Goal: Contribute content: Add original content to the website for others to see

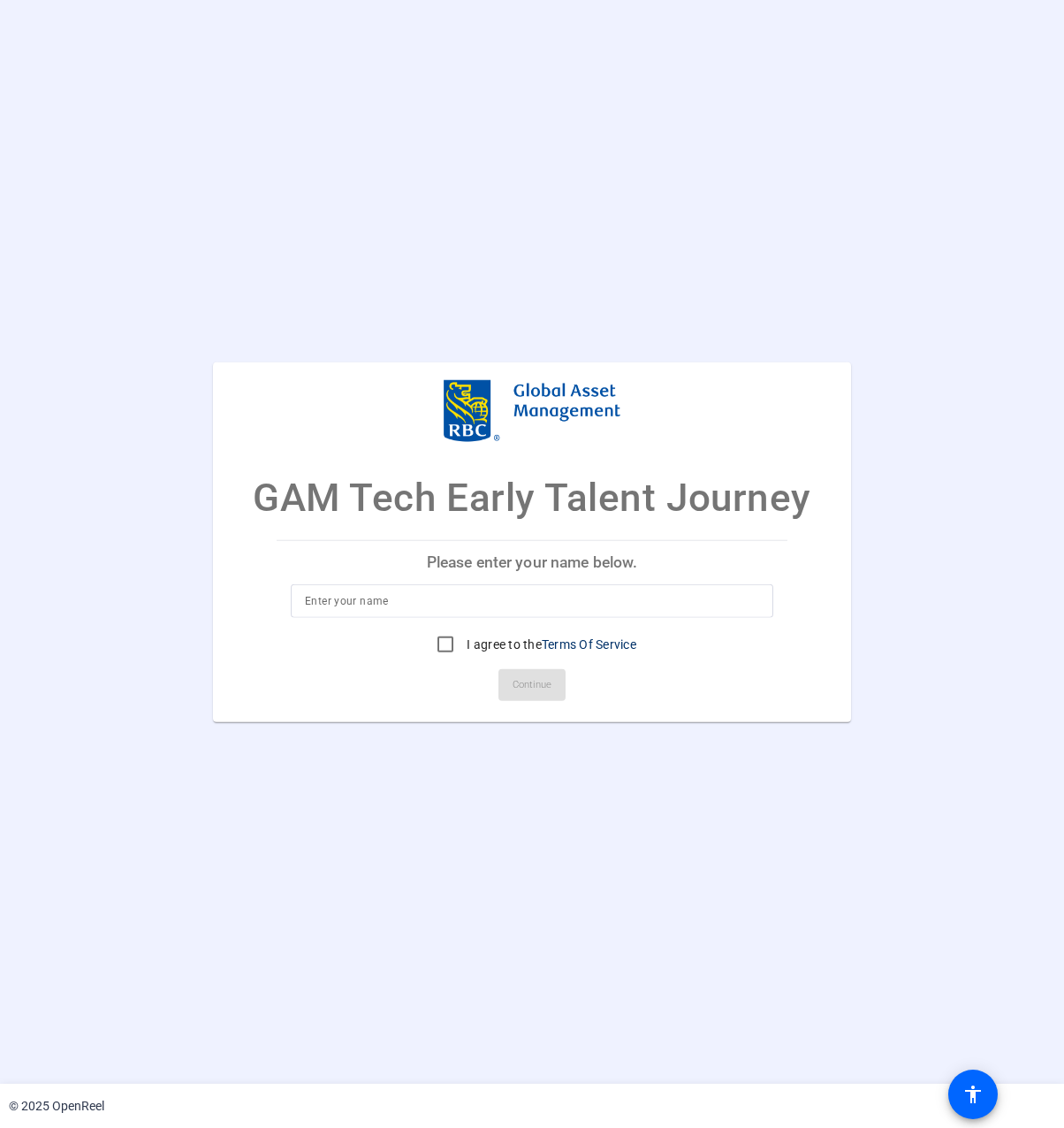
click at [487, 602] on input at bounding box center [532, 600] width 454 height 21
type input "a"
type input "Al Daquioag"
click at [441, 656] on input "I agree to the Terms Of Service" at bounding box center [444, 643] width 35 height 35
checkbox input "true"
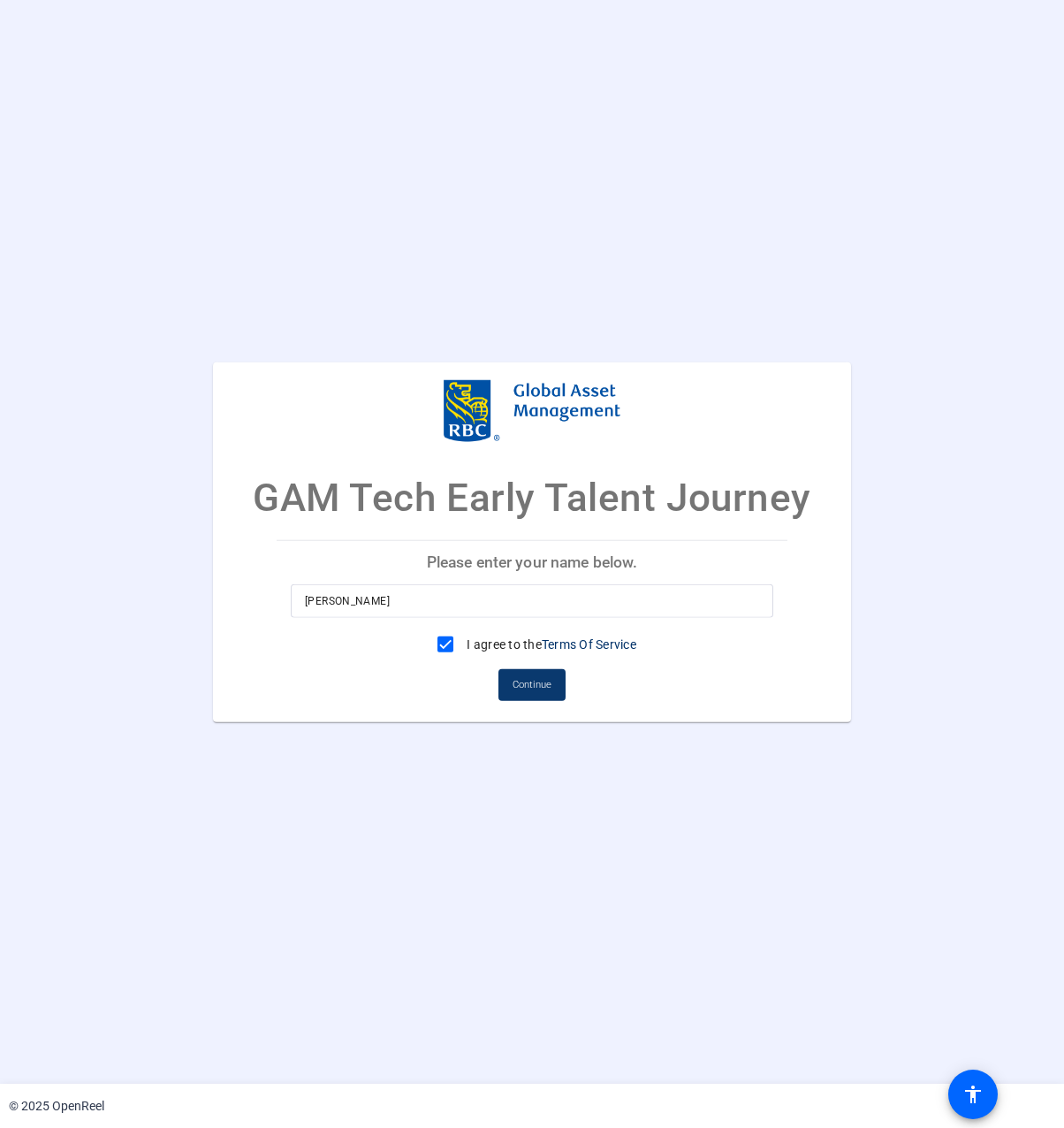
click at [534, 678] on span "Continue" at bounding box center [532, 683] width 39 height 26
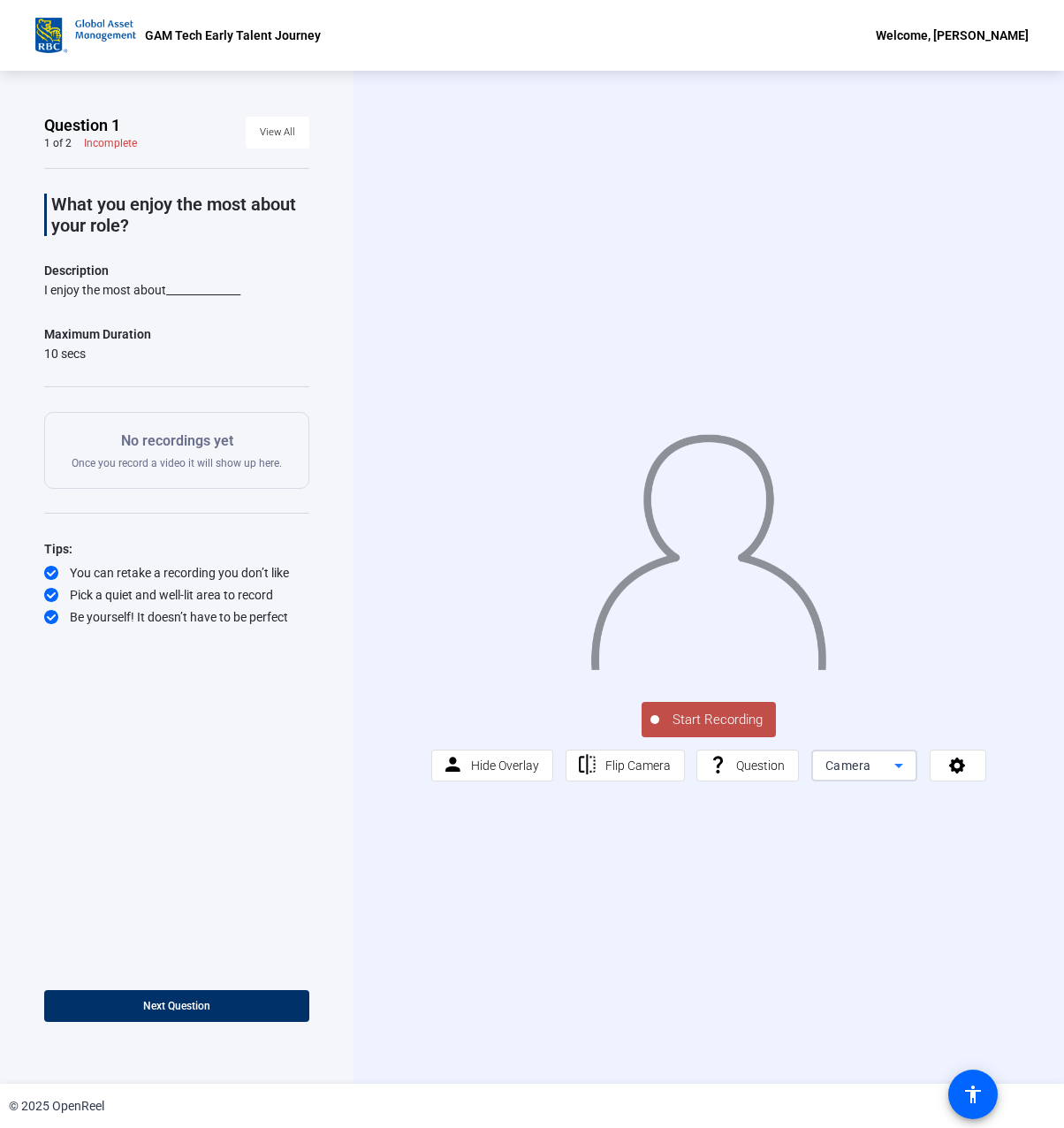
click at [840, 772] on span "Camera" at bounding box center [848, 766] width 46 height 15
click at [936, 779] on div at bounding box center [532, 564] width 1064 height 1128
click at [949, 771] on icon at bounding box center [957, 764] width 20 height 17
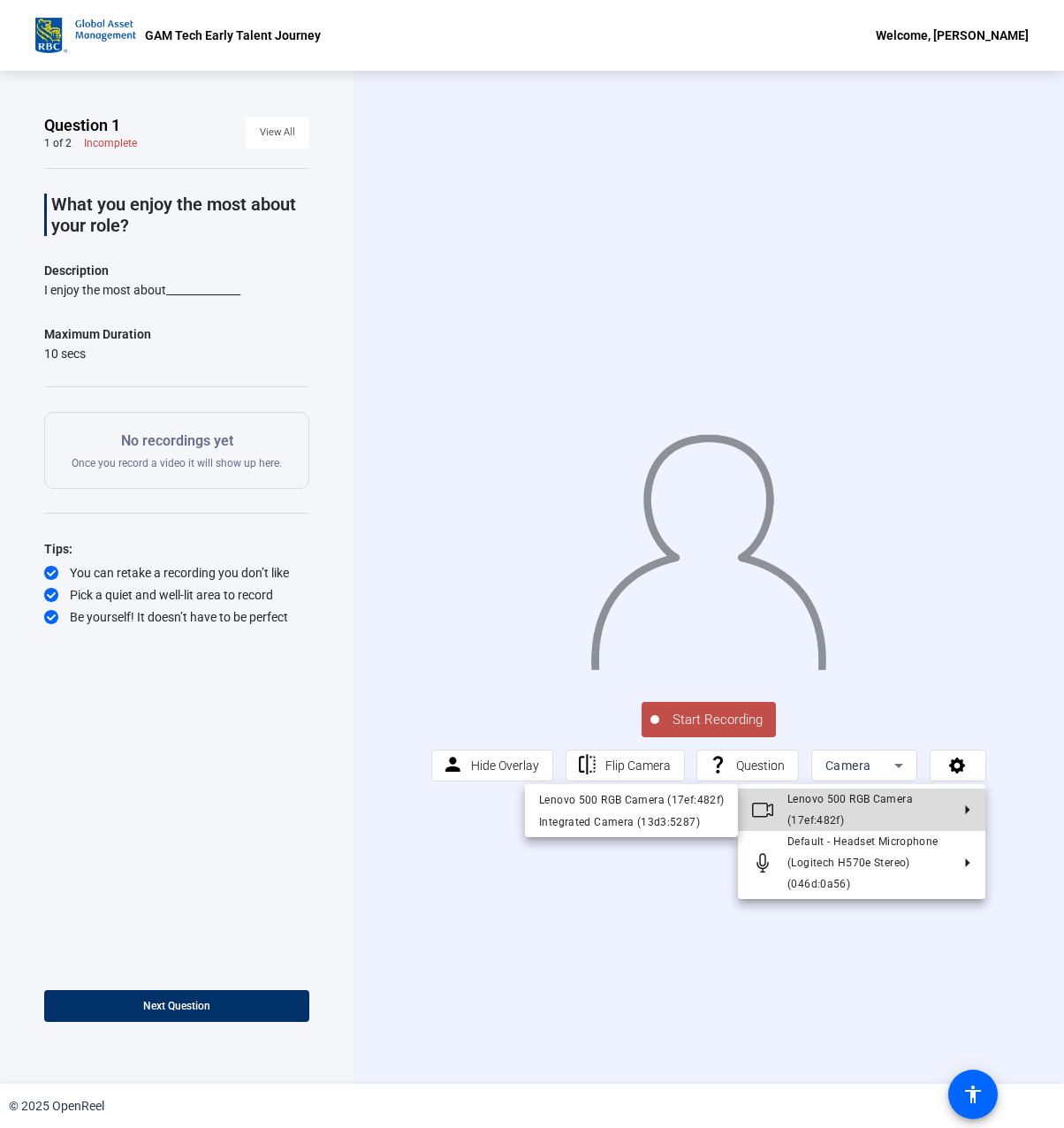
click at [926, 806] on span "Lenovo 500 RGB Camera (17ef:482f)" at bounding box center [868, 809] width 162 height 43
click at [681, 804] on div "Lenovo 500 RGB Camera (17ef:482f)" at bounding box center [631, 799] width 185 height 21
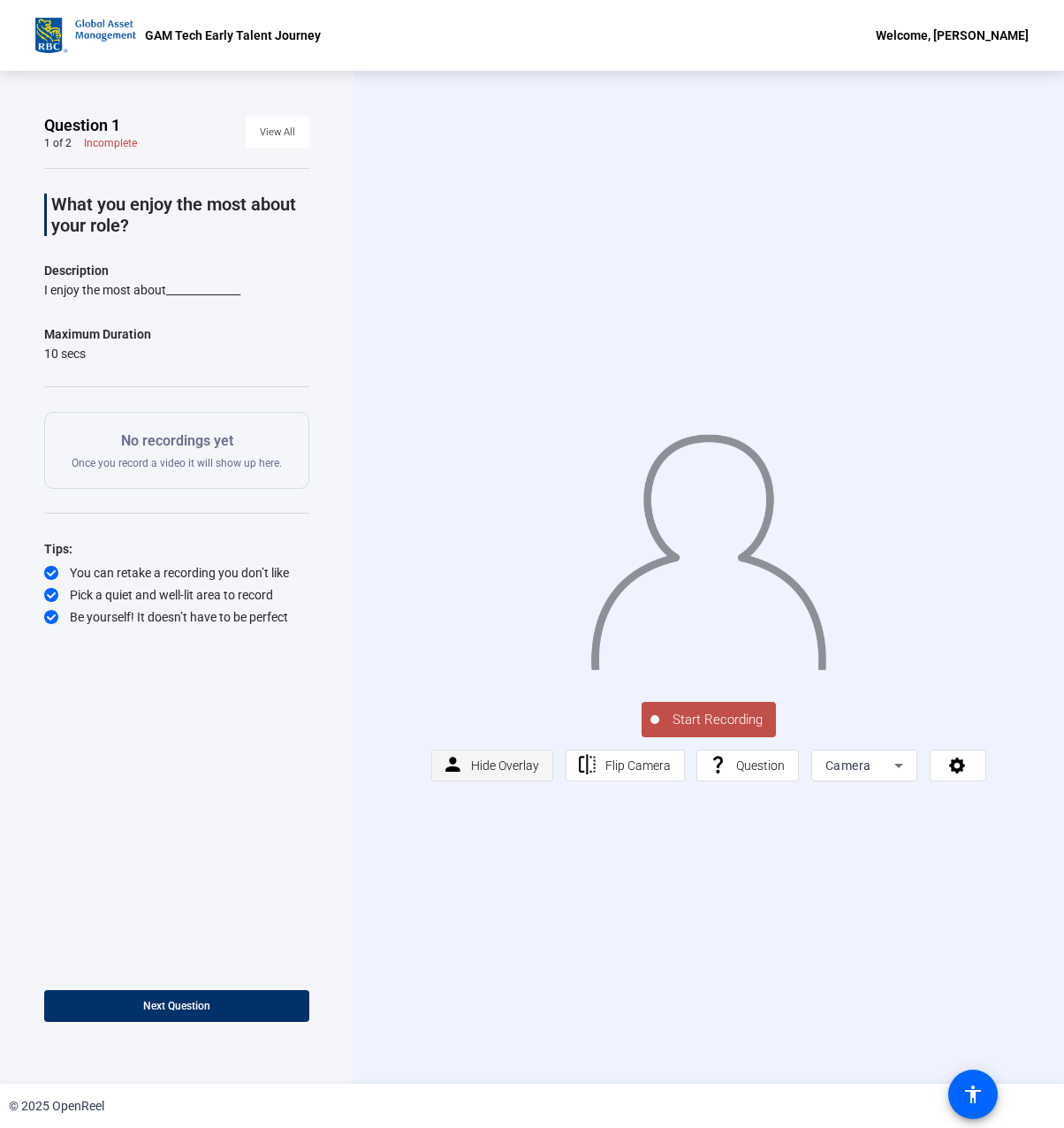
click at [523, 772] on span "Hide Overlay" at bounding box center [504, 766] width 68 height 15
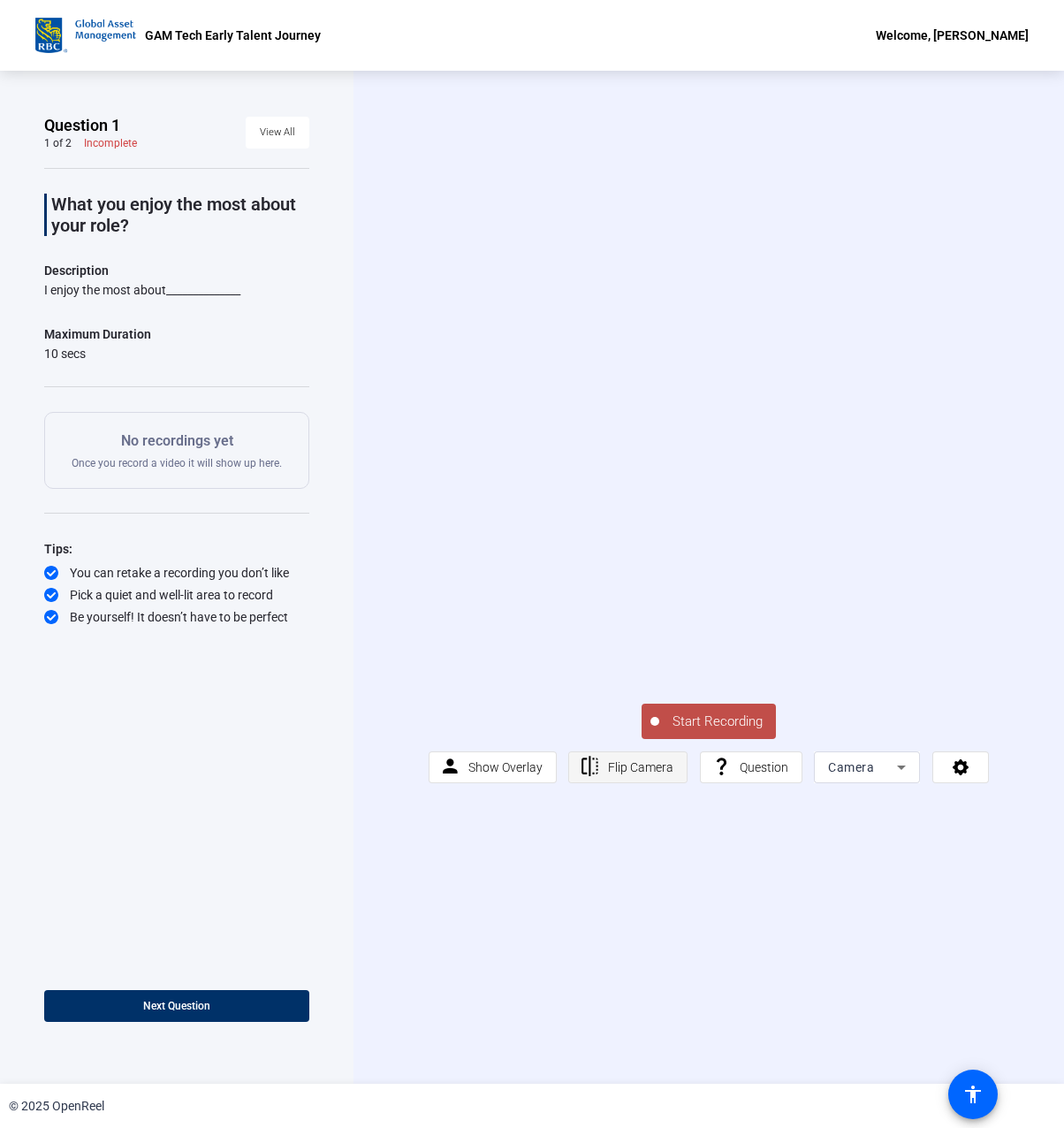
click at [660, 774] on span "Flip Camera" at bounding box center [640, 768] width 65 height 15
click at [533, 774] on span "Show Overlay" at bounding box center [505, 768] width 74 height 15
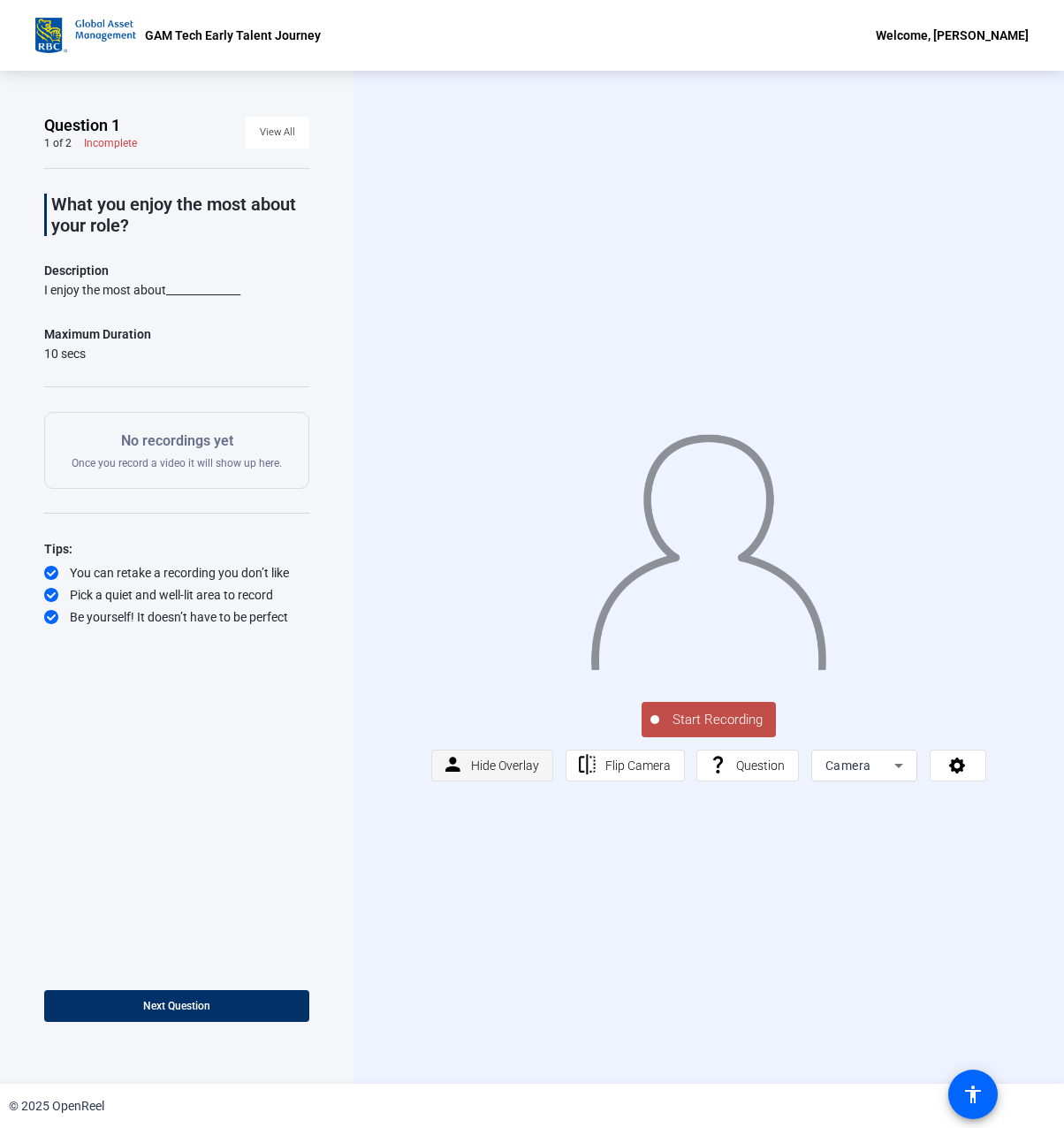
click at [533, 772] on span "Hide Overlay" at bounding box center [504, 766] width 68 height 15
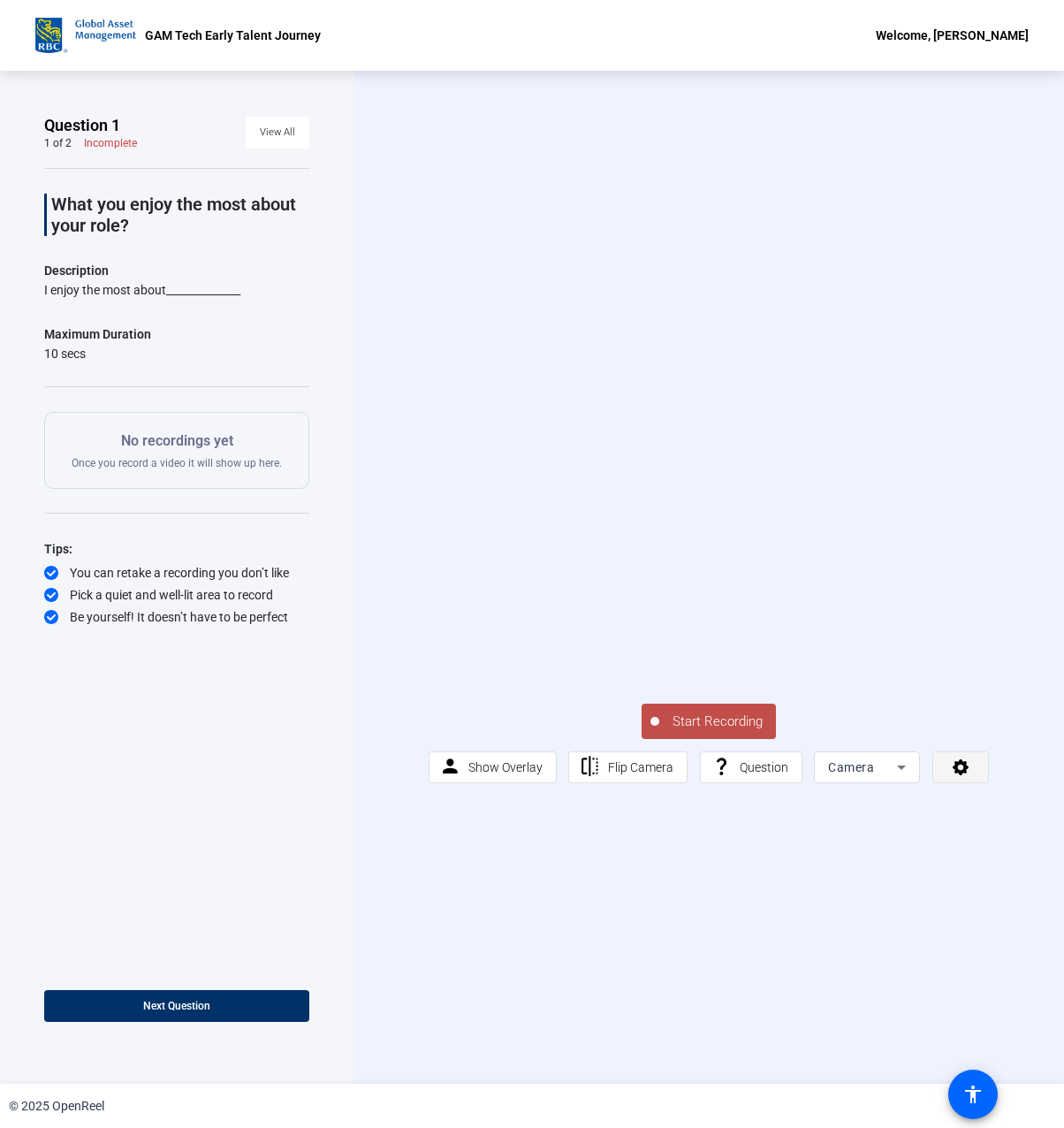
click at [943, 780] on span at bounding box center [960, 767] width 54 height 43
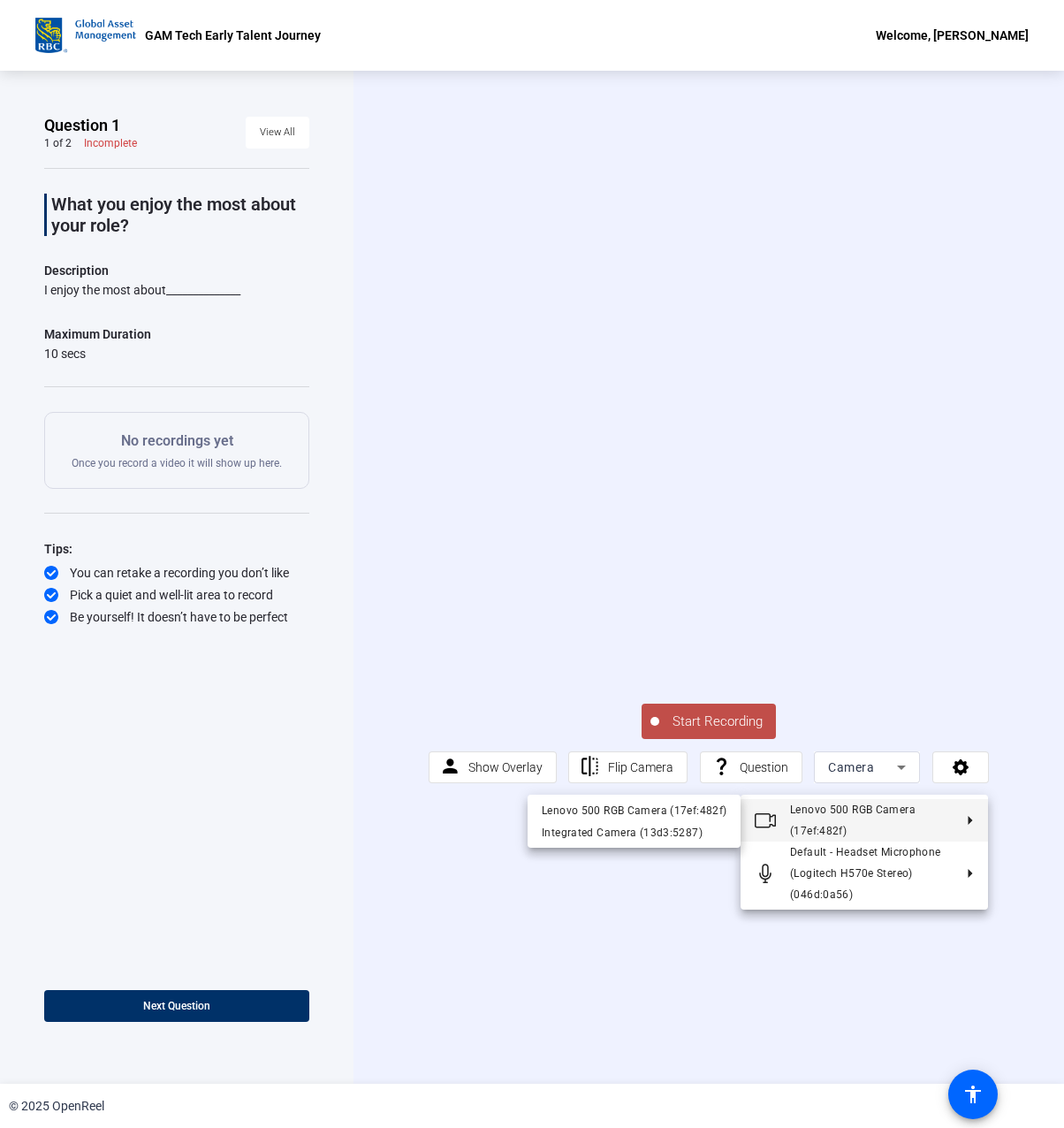
click at [518, 916] on div at bounding box center [532, 564] width 1064 height 1128
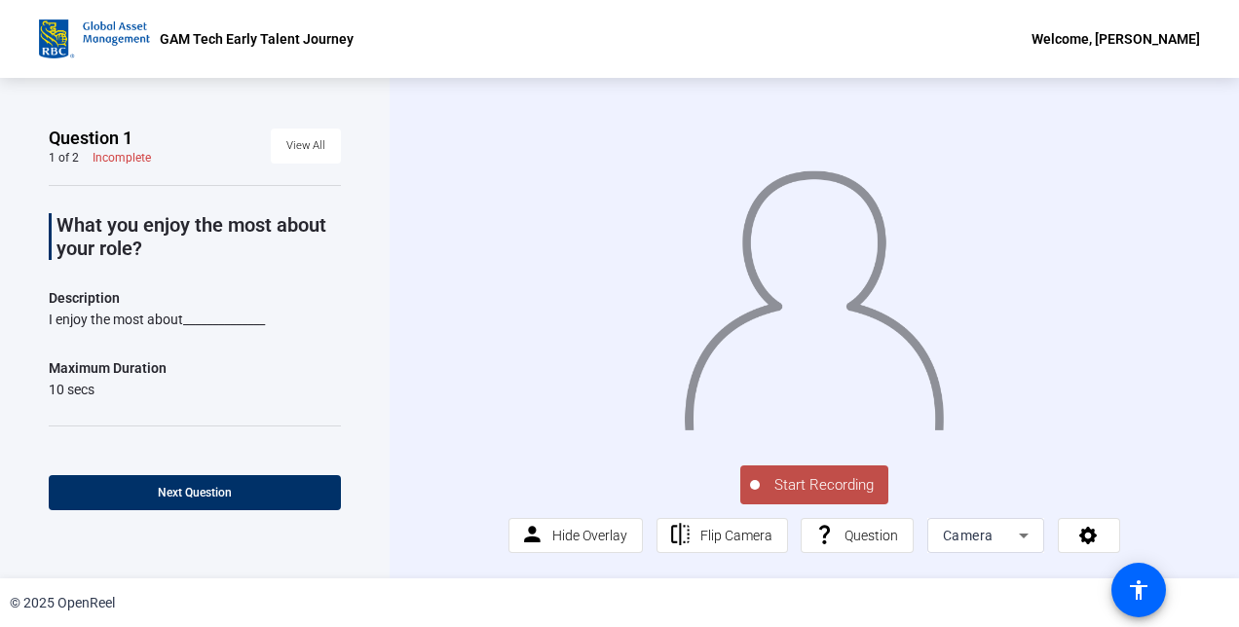
click at [774, 497] on span "Start Recording" at bounding box center [824, 485] width 129 height 22
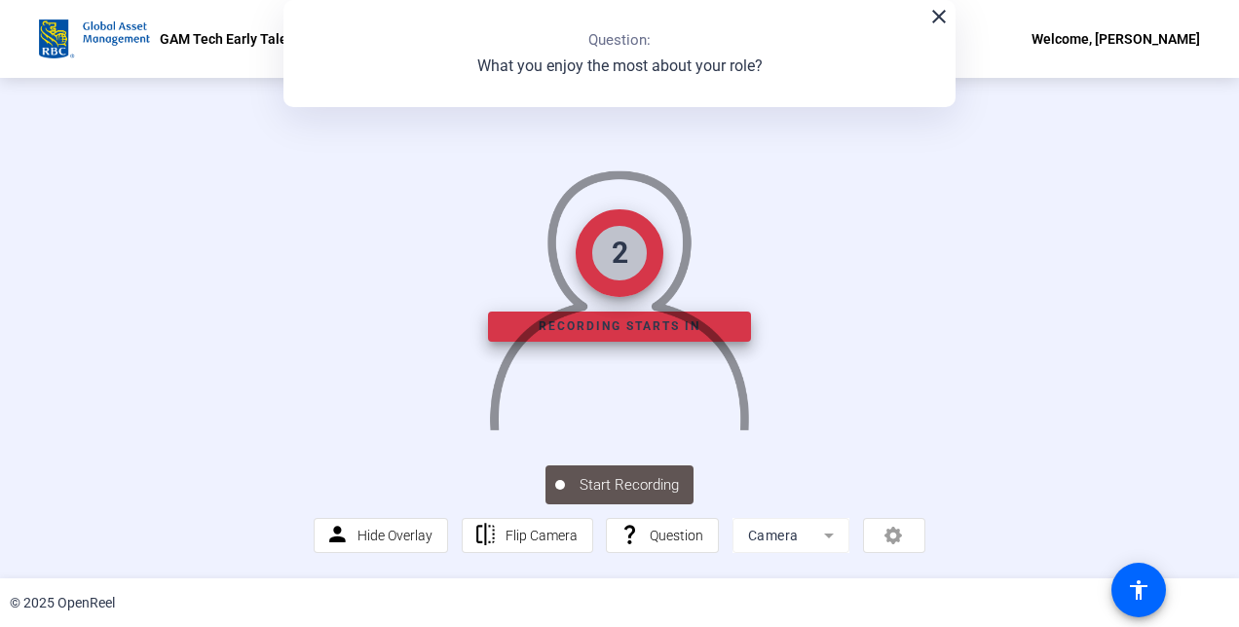
scroll to position [117, 0]
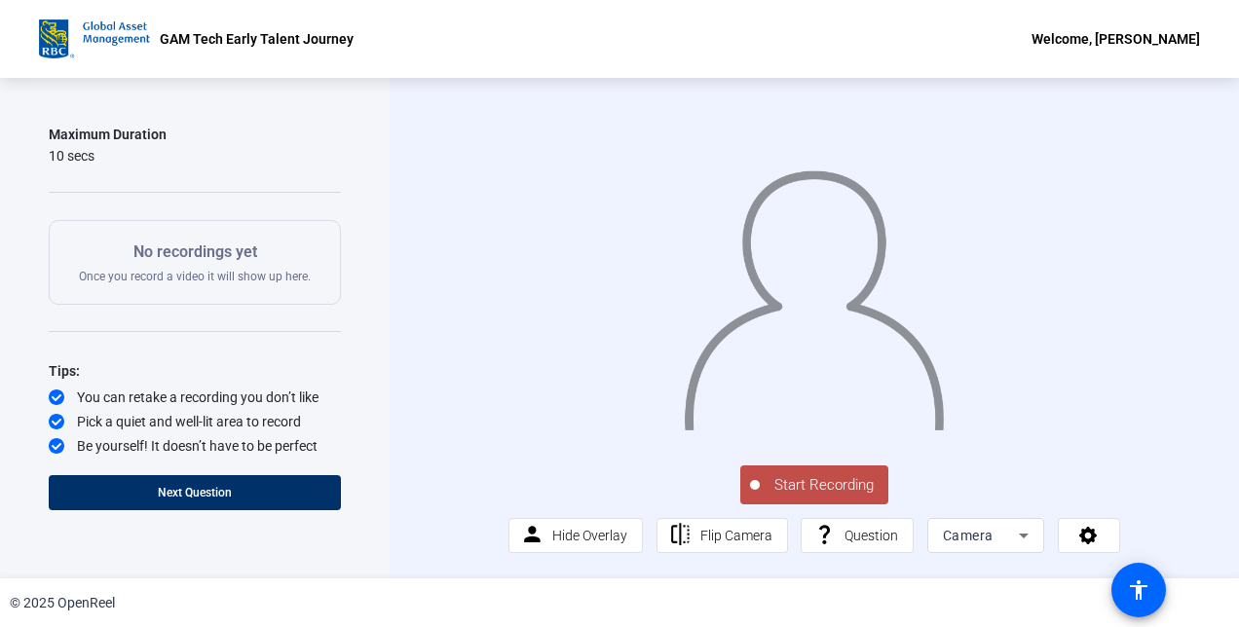
scroll to position [24, 0]
click at [1090, 541] on icon at bounding box center [1088, 534] width 22 height 19
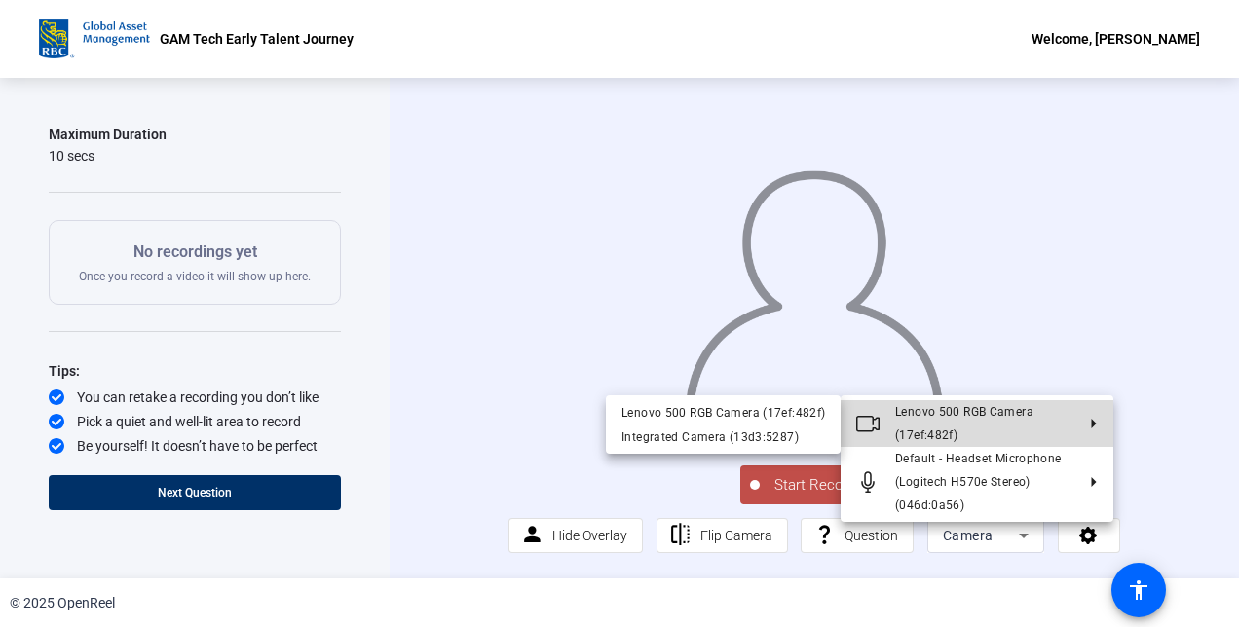
click at [1013, 425] on span "Lenovo 500 RGB Camera (17ef:482f)" at bounding box center [984, 423] width 179 height 47
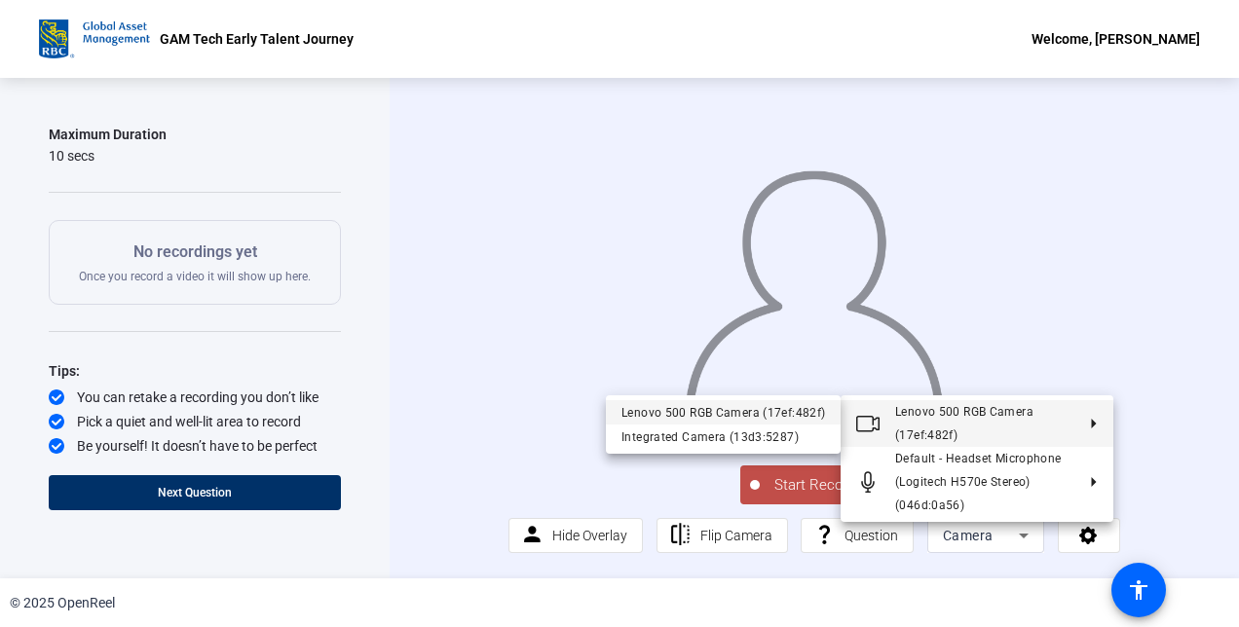
click at [758, 413] on div "Lenovo 500 RGB Camera (17ef:482f)" at bounding box center [723, 412] width 204 height 23
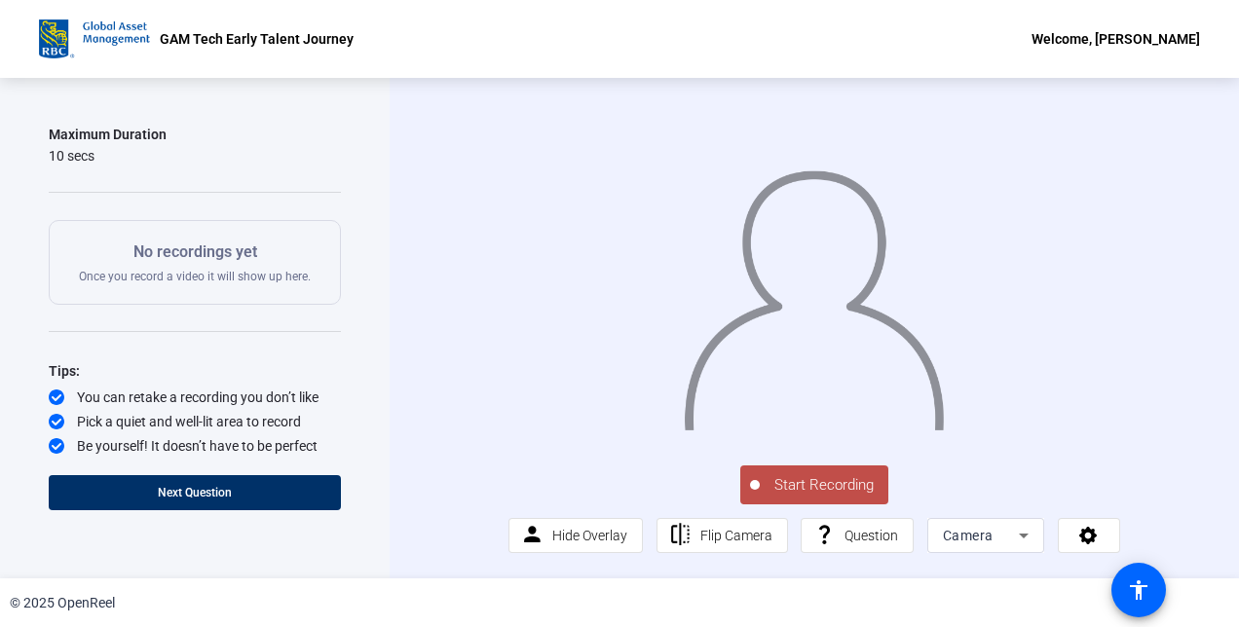
scroll to position [23, 0]
click at [1020, 539] on icon at bounding box center [1024, 536] width 10 height 5
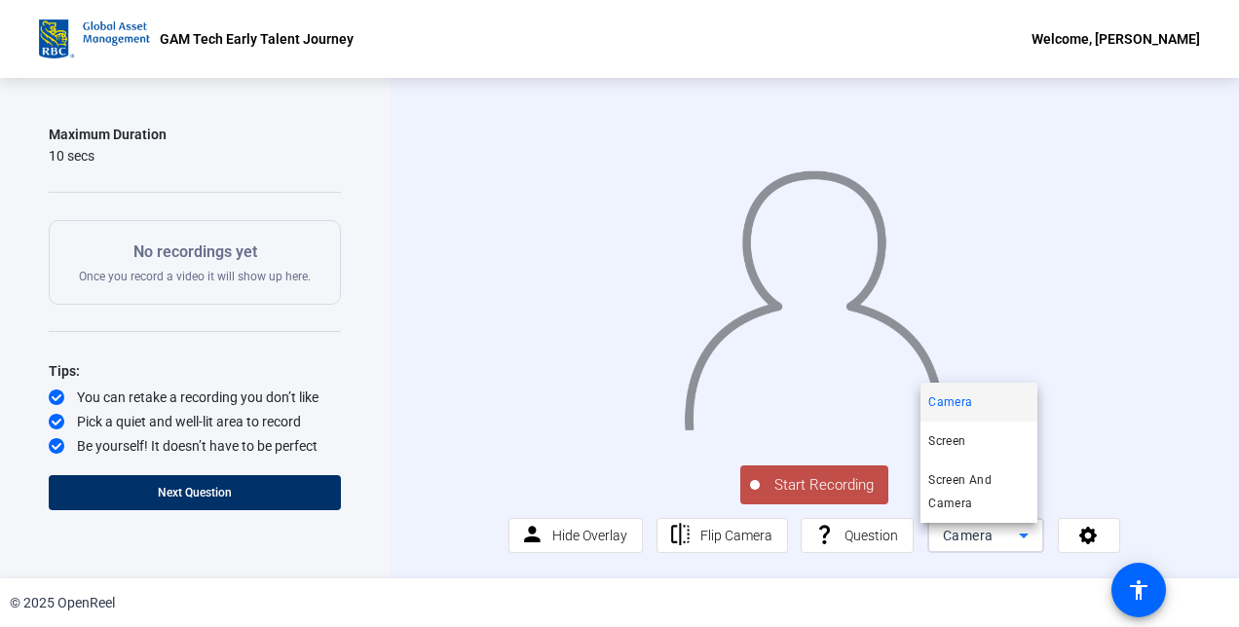
click at [1091, 525] on div at bounding box center [619, 313] width 1239 height 627
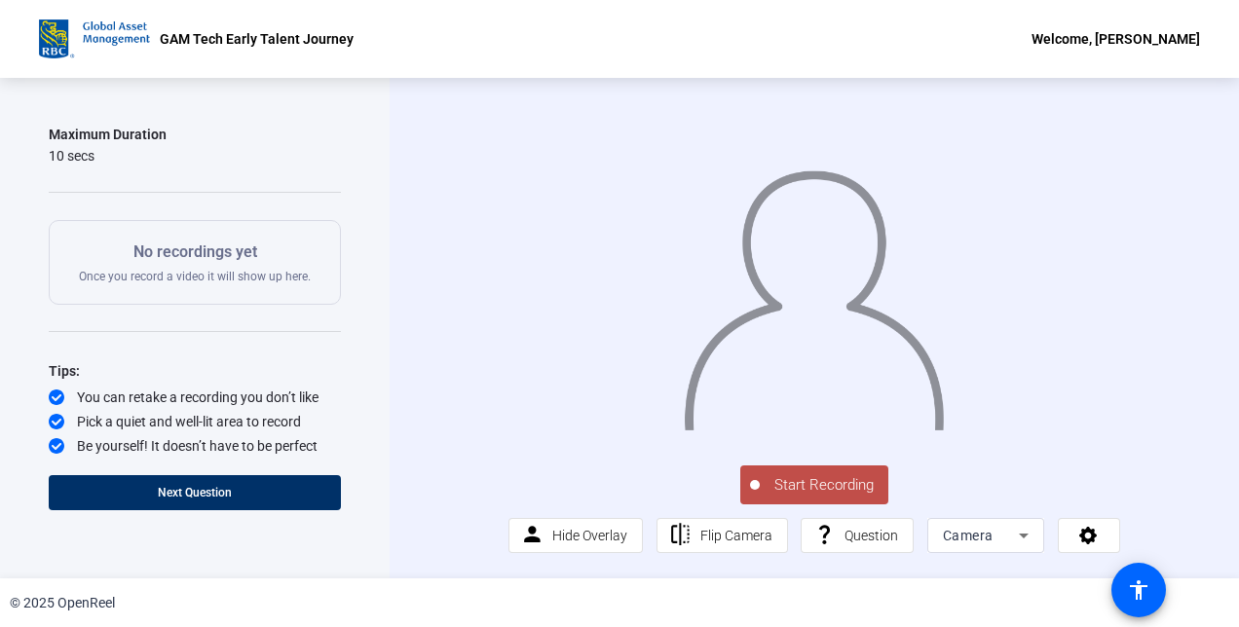
click at [802, 485] on span "Start Recording" at bounding box center [824, 485] width 129 height 22
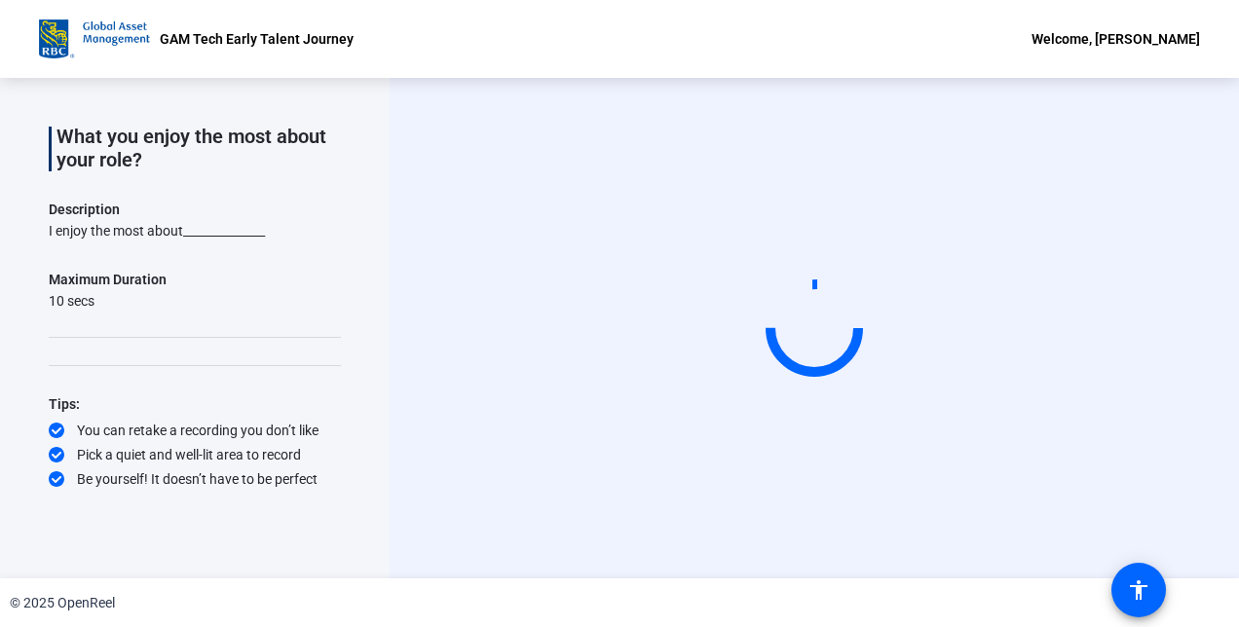
scroll to position [0, 0]
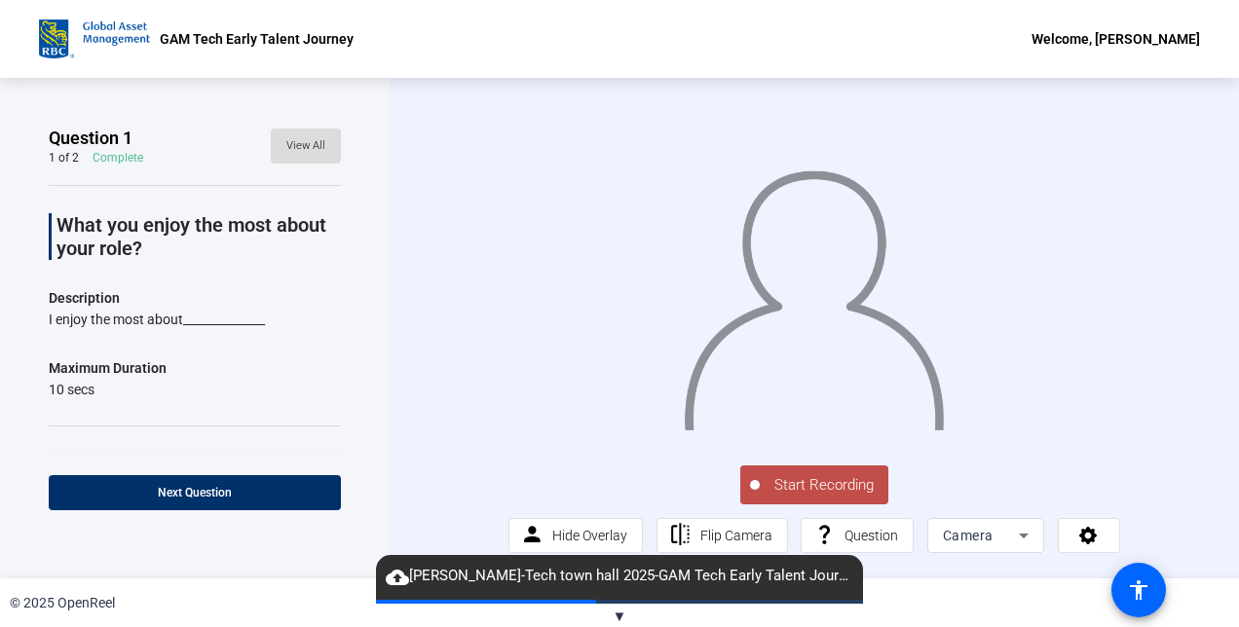
click at [286, 142] on span "View All" at bounding box center [305, 145] width 39 height 29
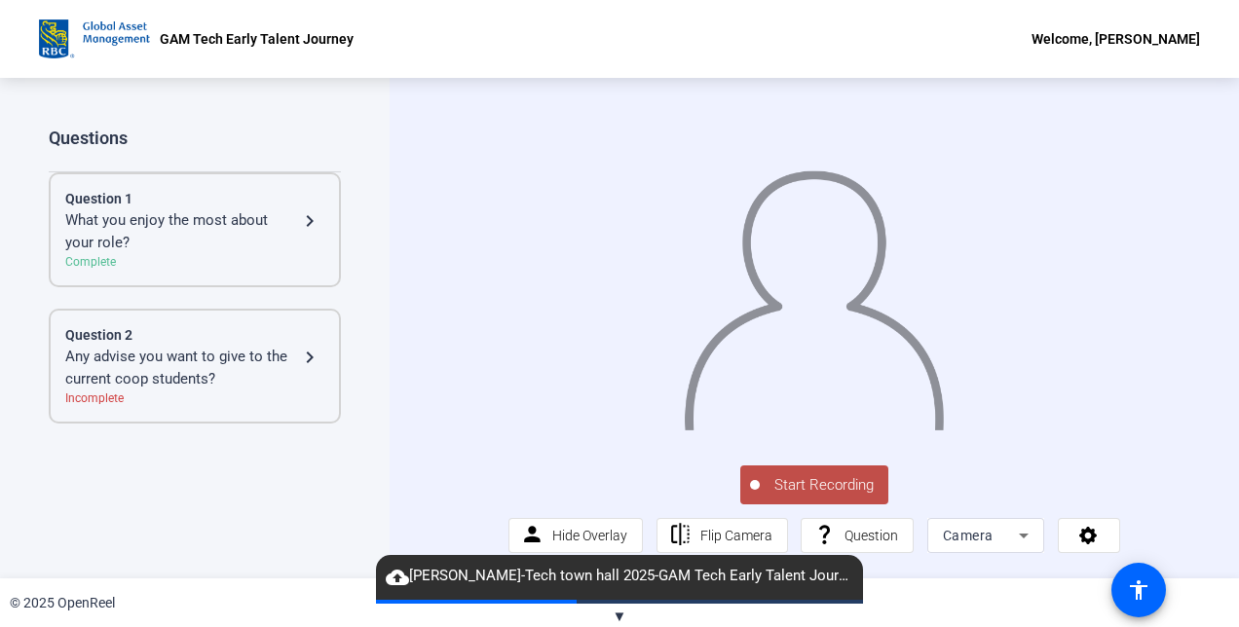
click at [240, 210] on div "What you enjoy the most about your role?" at bounding box center [181, 231] width 233 height 44
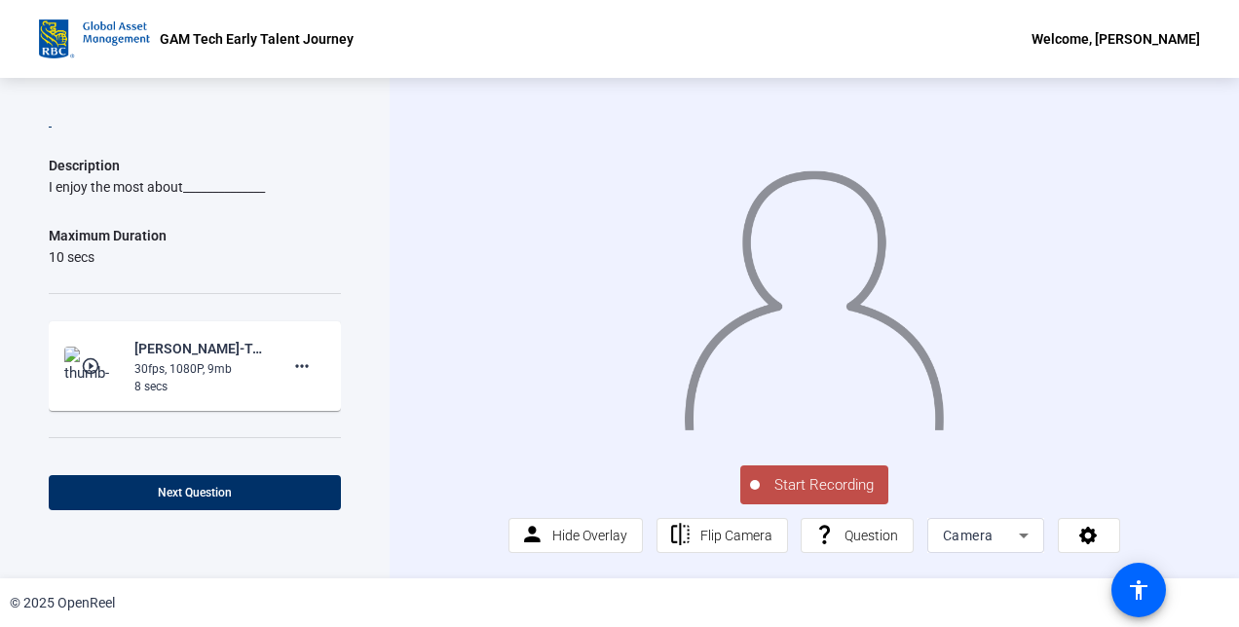
scroll to position [169, 0]
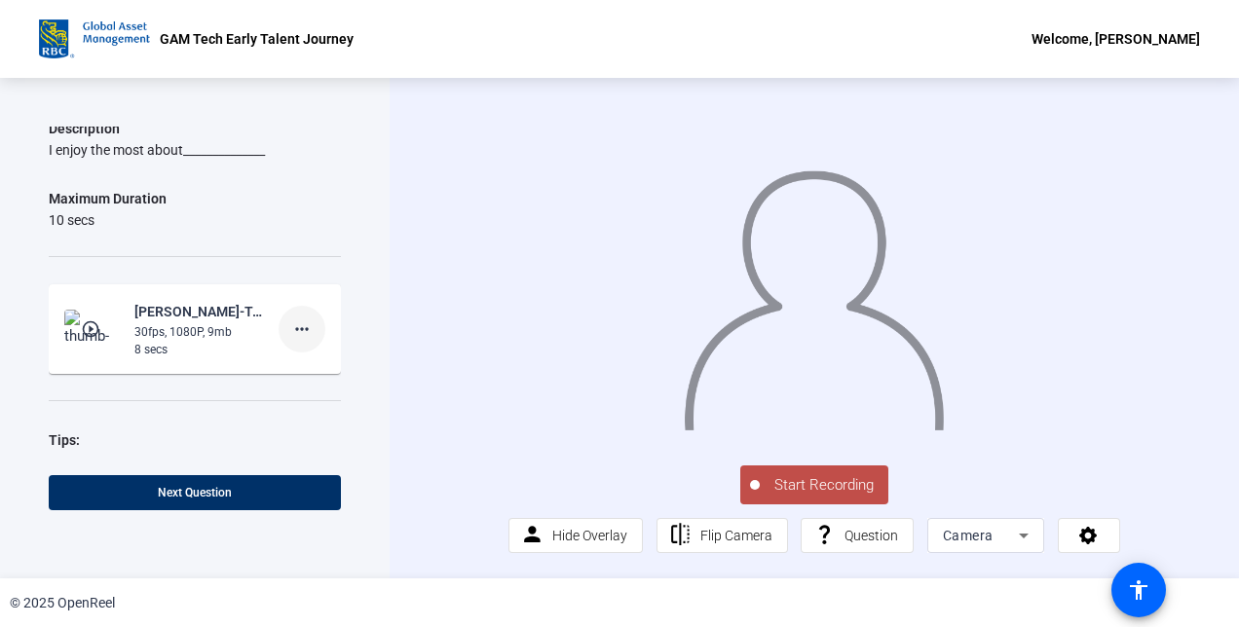
click at [296, 337] on mat-icon "more_horiz" at bounding box center [301, 328] width 23 height 23
click at [303, 382] on span "Retake" at bounding box center [323, 392] width 78 height 23
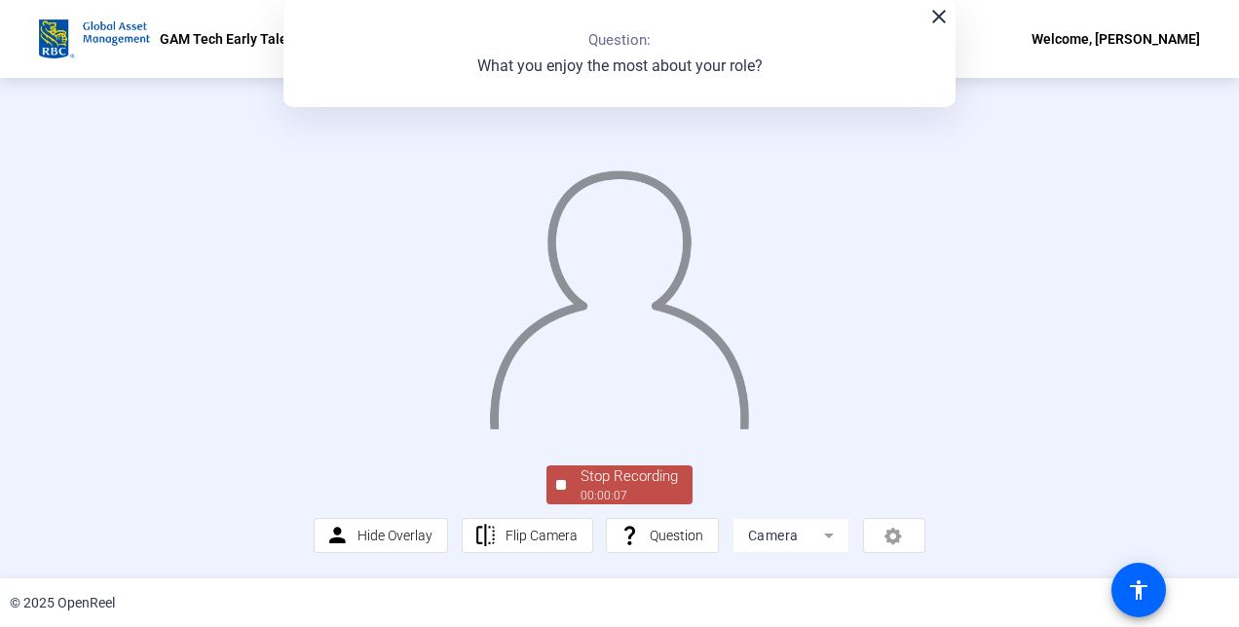
scroll to position [118, 0]
click at [616, 487] on div "Stop Recording" at bounding box center [628, 477] width 97 height 22
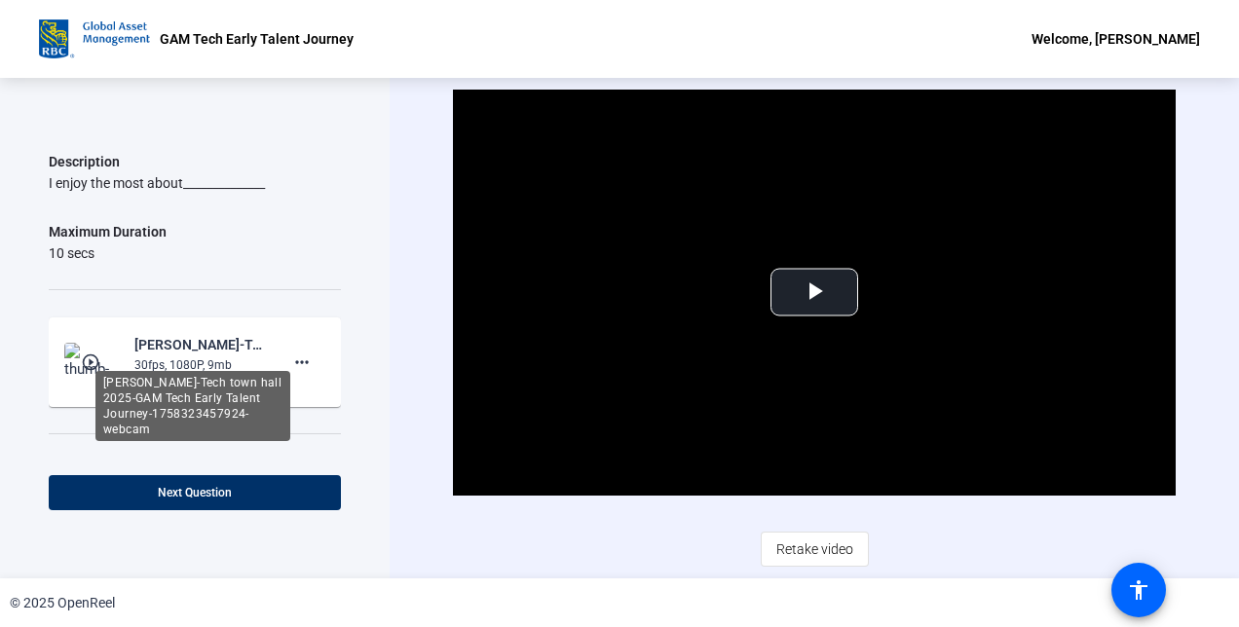
scroll to position [135, 0]
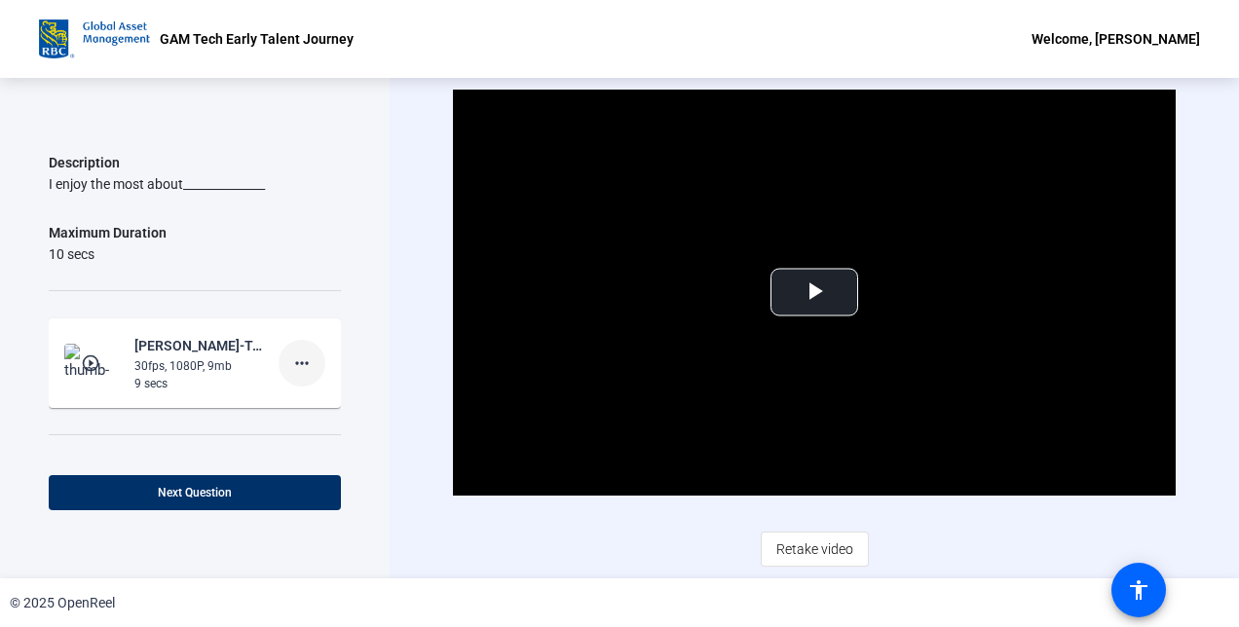
click at [296, 358] on mat-icon "more_horiz" at bounding box center [301, 363] width 23 height 23
click at [313, 420] on span "Retake" at bounding box center [323, 426] width 78 height 23
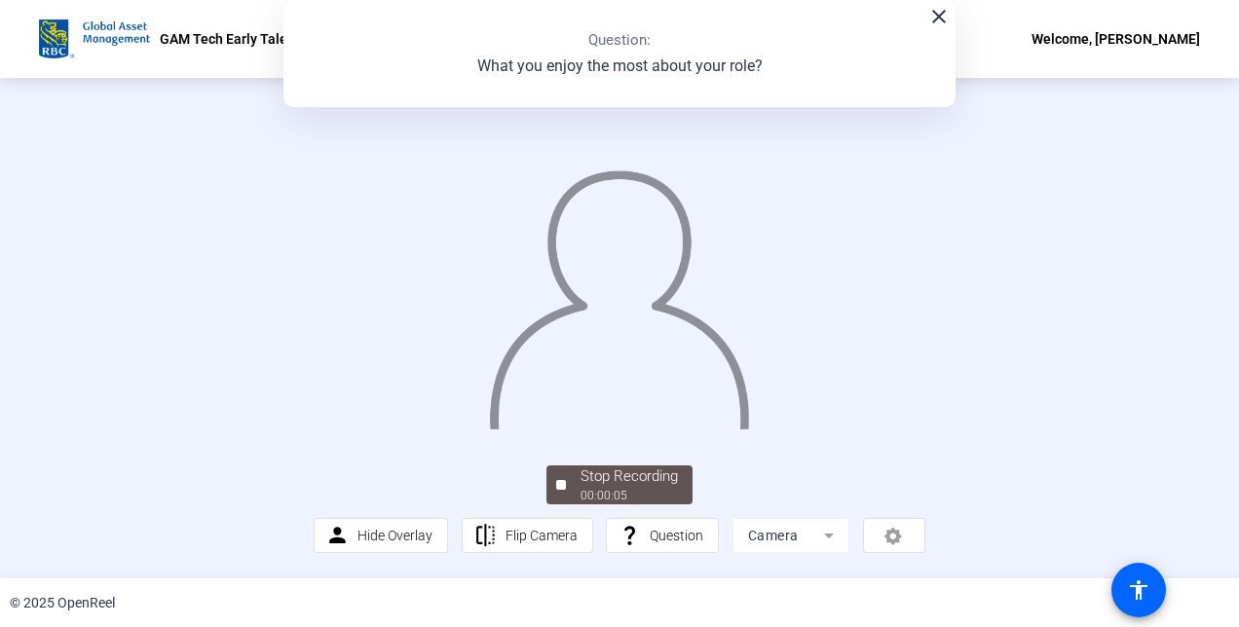
scroll to position [118, 0]
click at [586, 497] on div "00:00:06" at bounding box center [628, 496] width 97 height 18
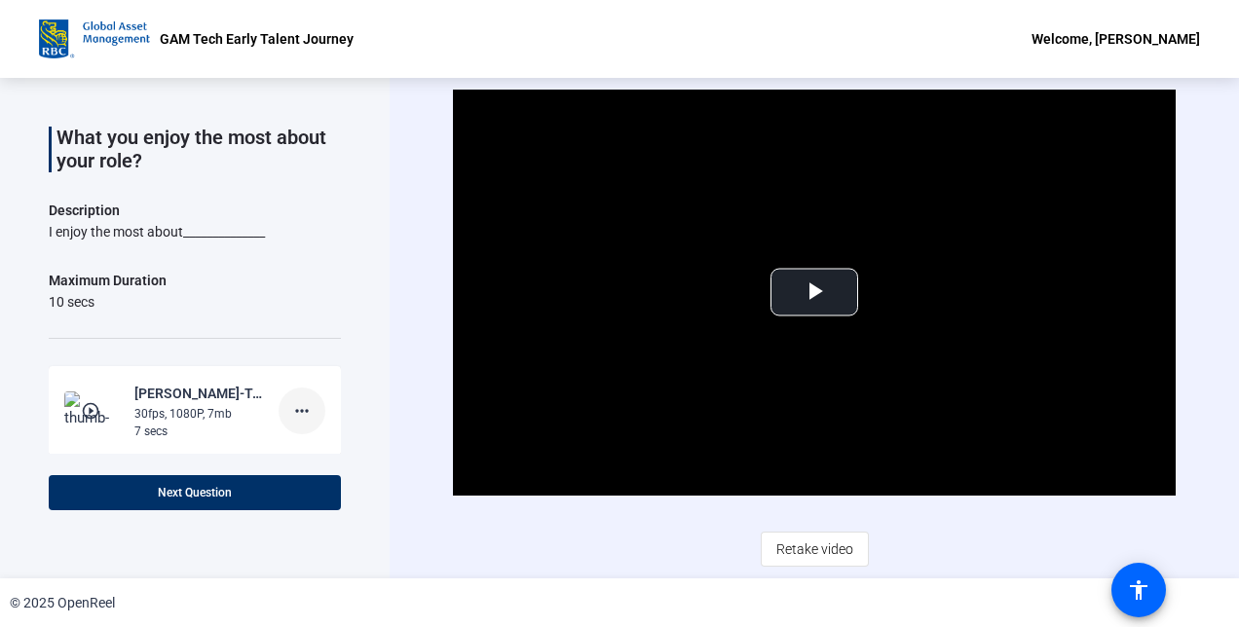
click at [300, 413] on mat-icon "more_horiz" at bounding box center [301, 410] width 23 height 23
click at [302, 474] on span "Retake" at bounding box center [323, 474] width 78 height 23
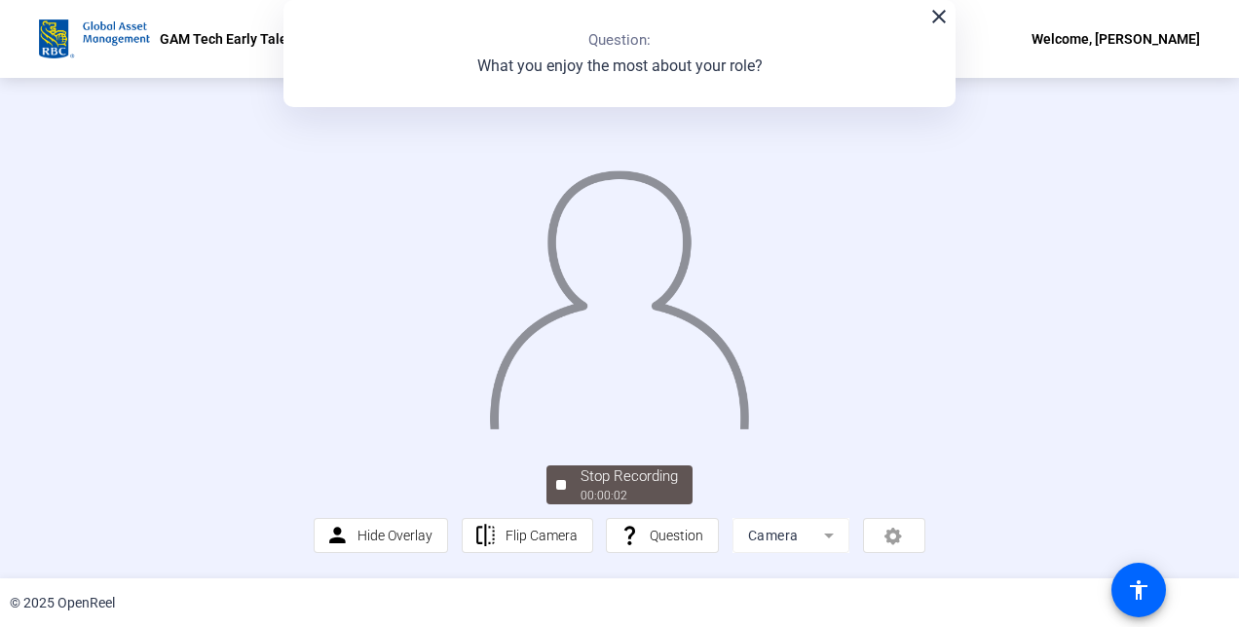
scroll to position [111, 0]
click at [634, 503] on div "00:00:06" at bounding box center [628, 496] width 97 height 18
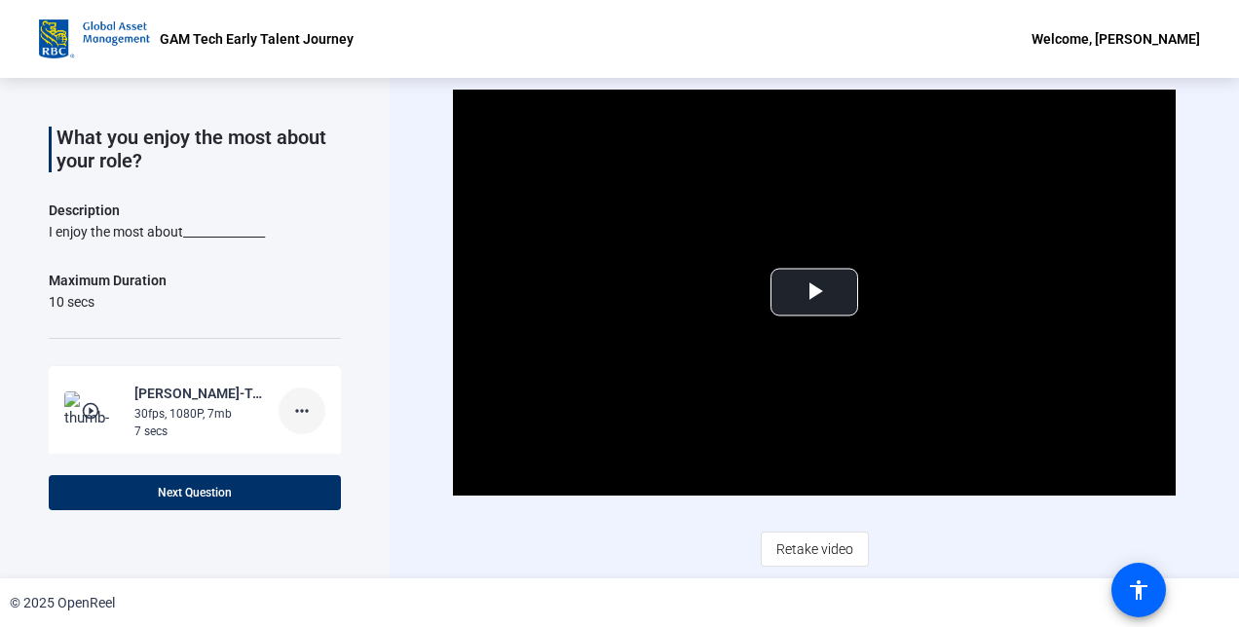
click at [290, 423] on span at bounding box center [302, 411] width 47 height 47
click at [313, 475] on span "Retake" at bounding box center [323, 474] width 78 height 23
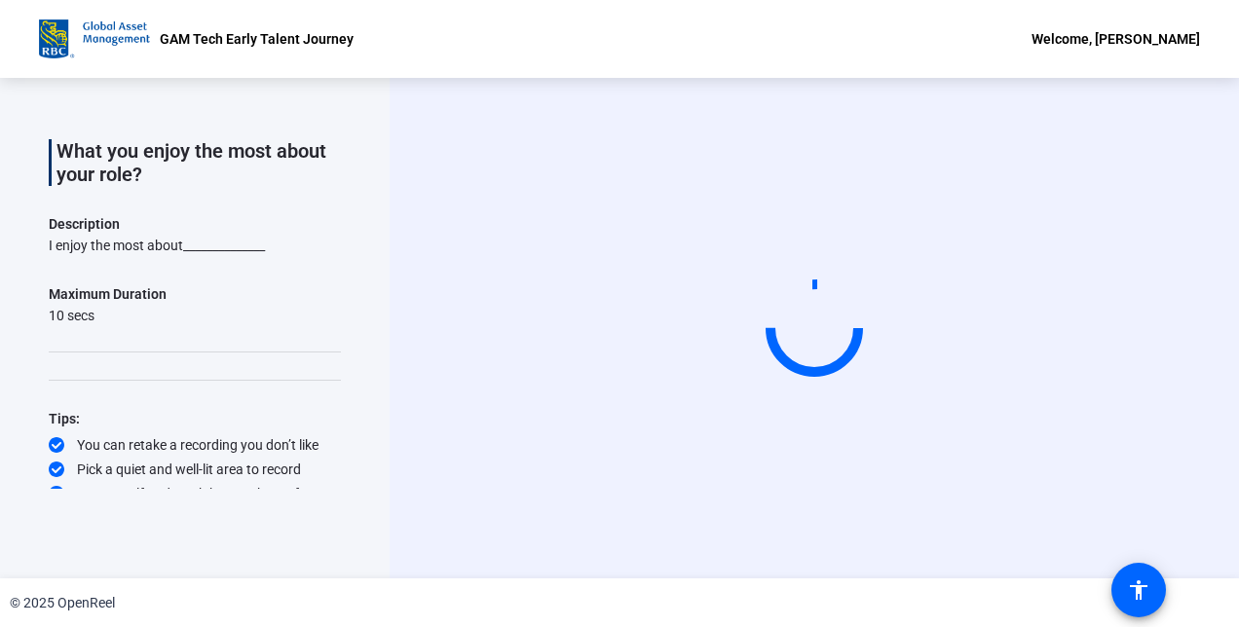
scroll to position [88, 0]
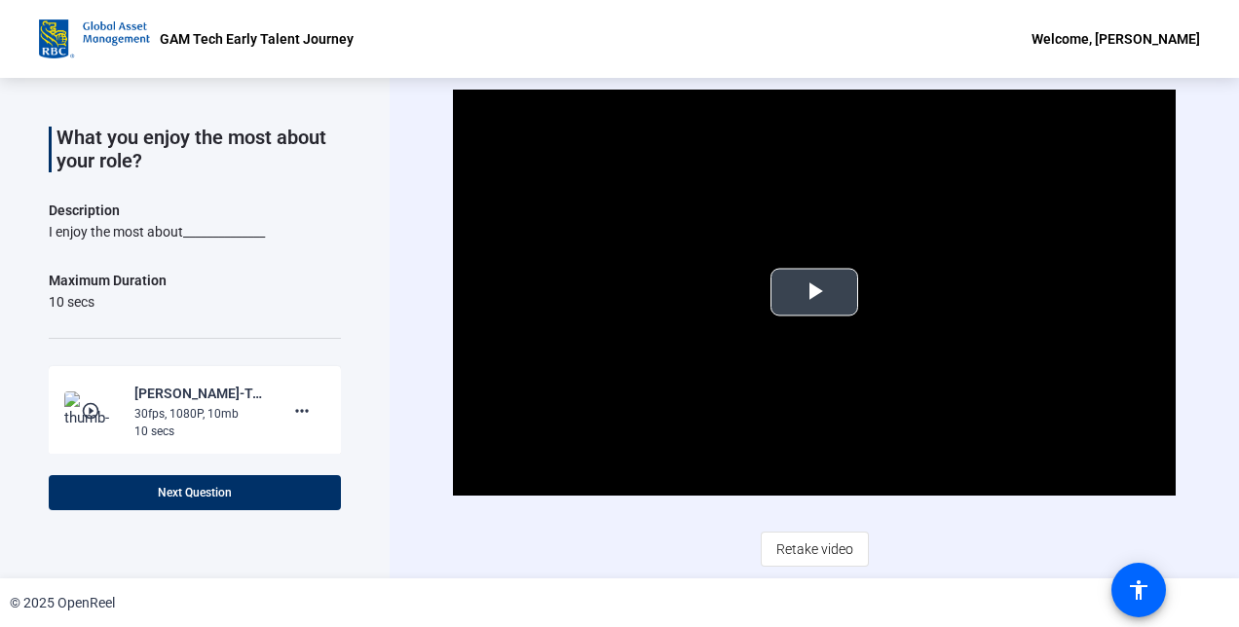
click at [859, 319] on video "Video Player" at bounding box center [814, 293] width 722 height 406
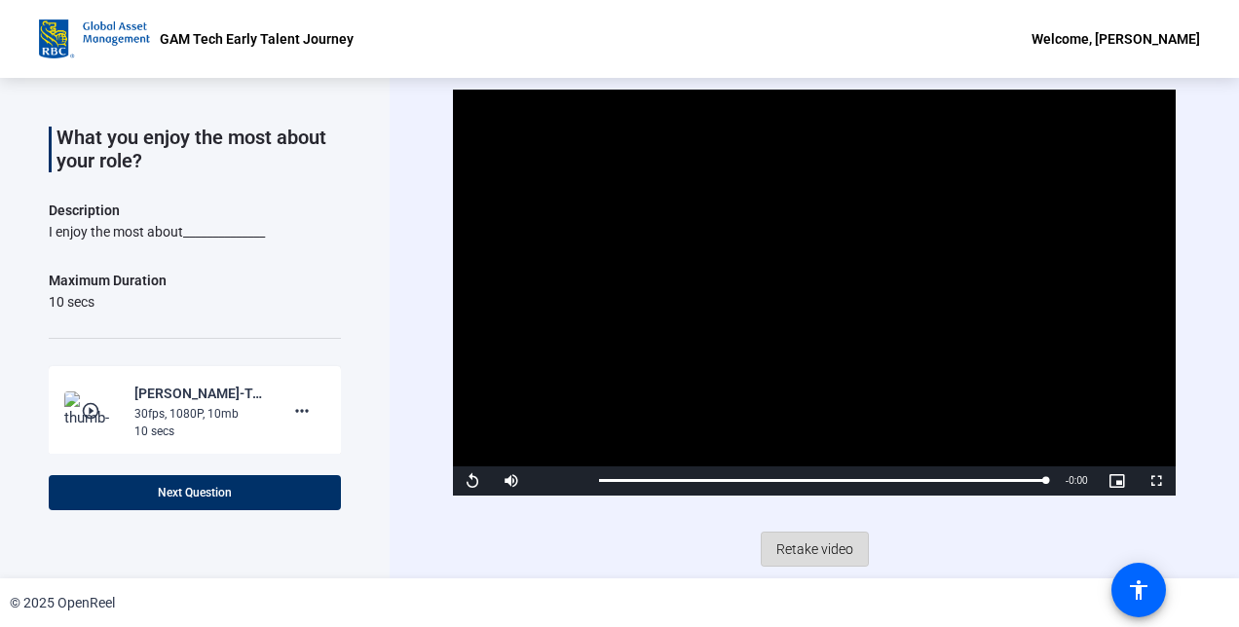
click at [834, 547] on span "Retake video" at bounding box center [814, 549] width 77 height 37
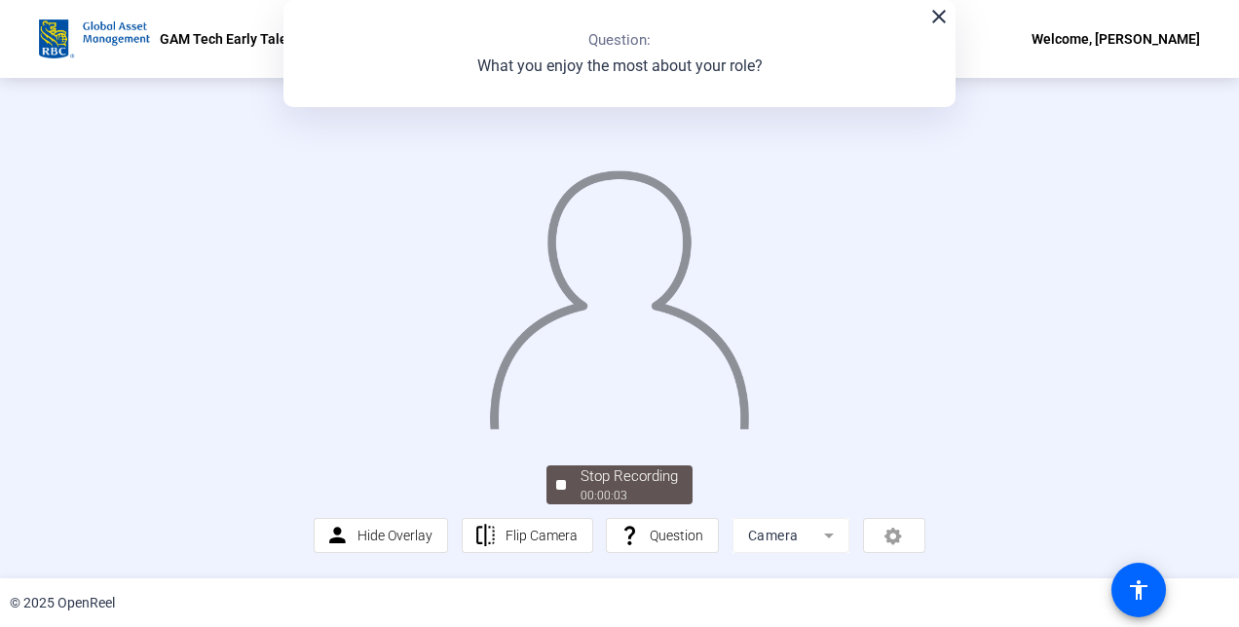
scroll to position [117, 0]
click at [609, 491] on div "00:00:06" at bounding box center [628, 496] width 97 height 18
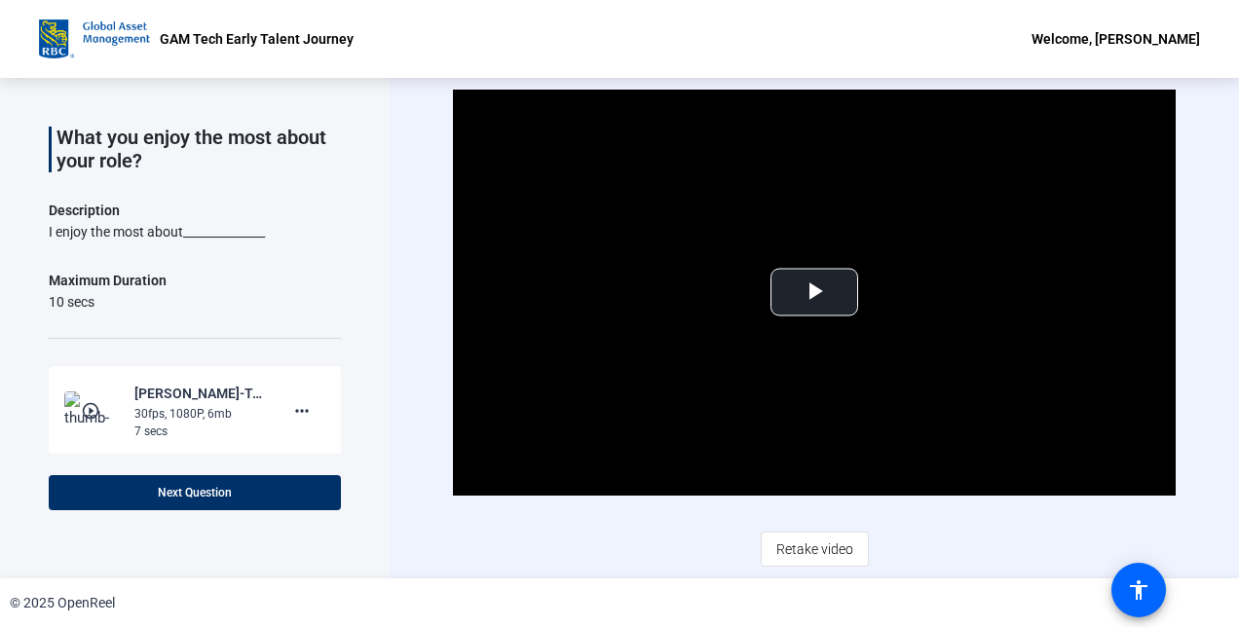
scroll to position [116, 0]
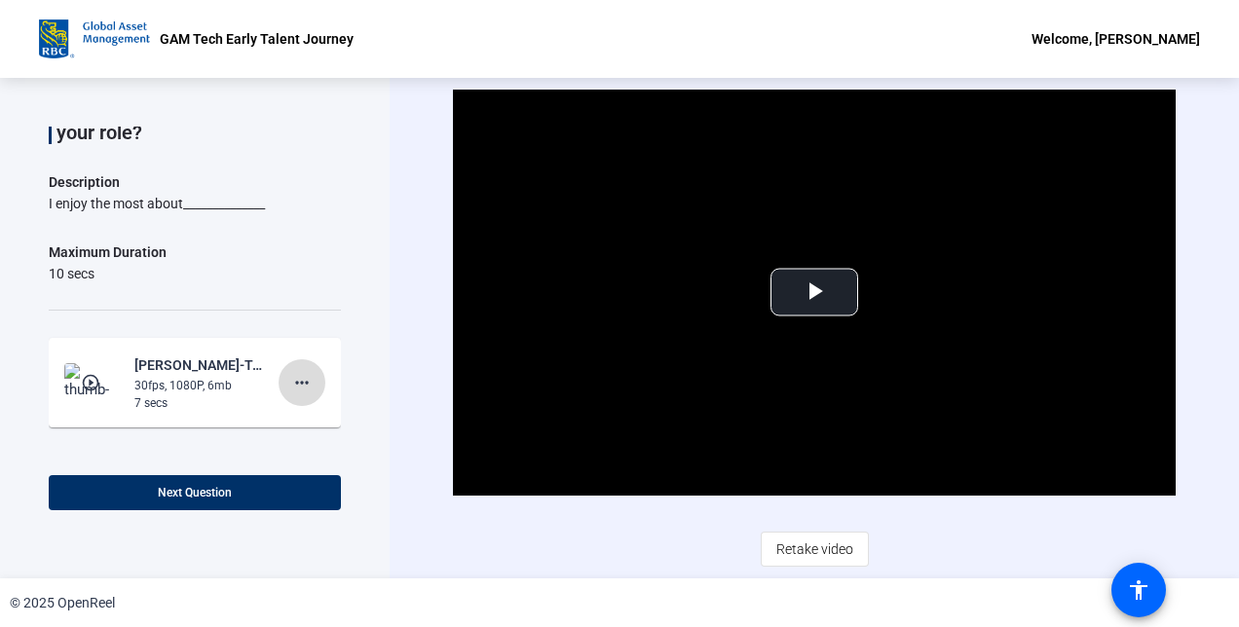
click at [300, 380] on mat-icon "more_horiz" at bounding box center [301, 382] width 23 height 23
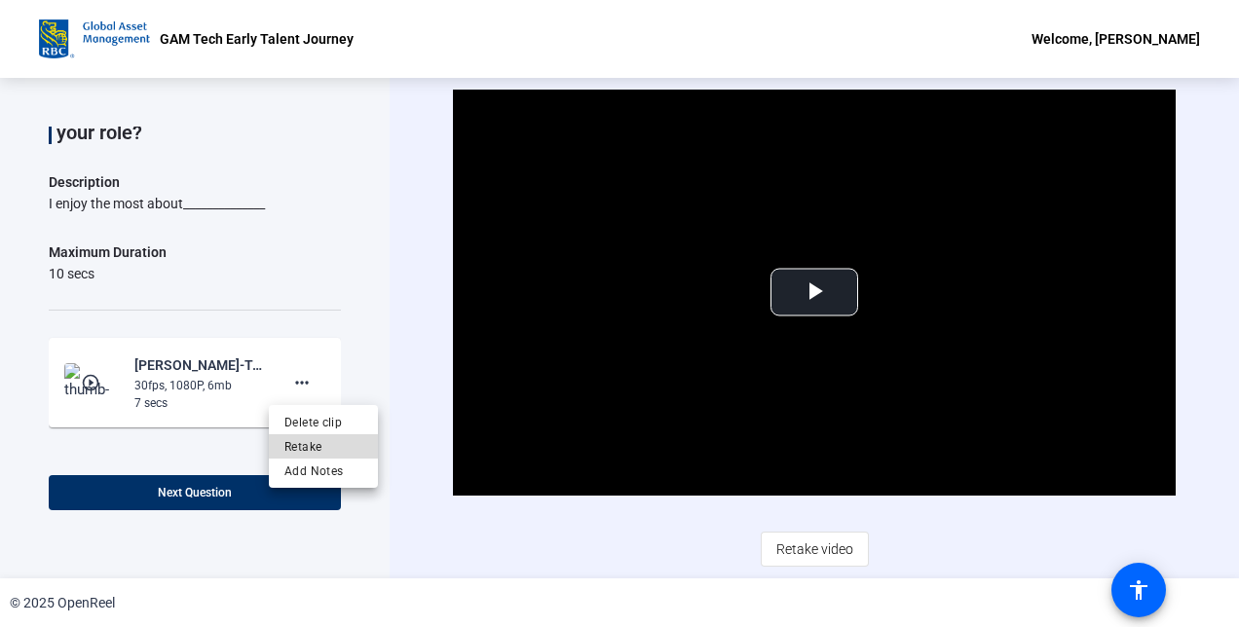
click at [298, 445] on span "Retake" at bounding box center [323, 445] width 78 height 23
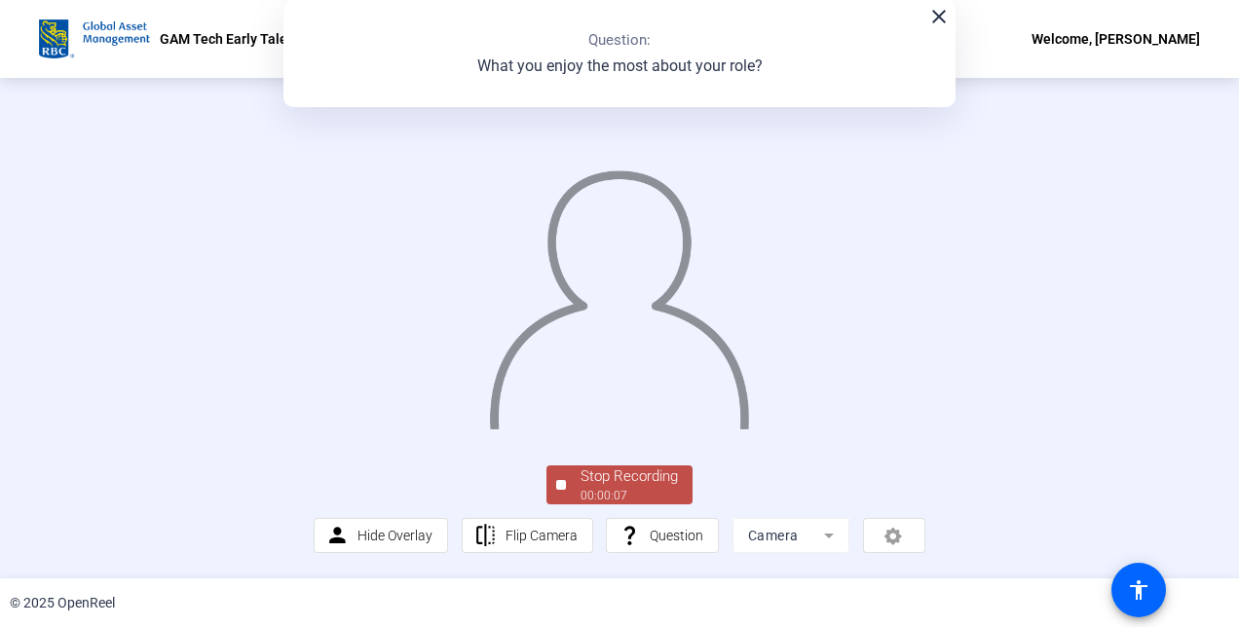
click at [314, 445] on div at bounding box center [619, 275] width 611 height 344
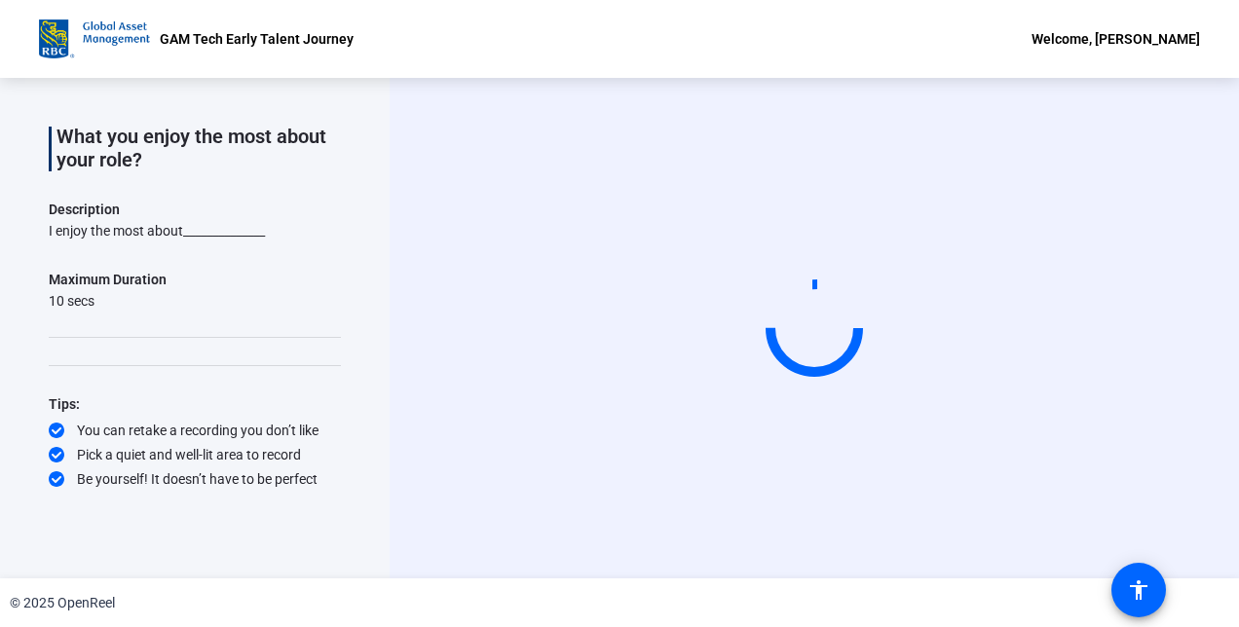
scroll to position [88, 0]
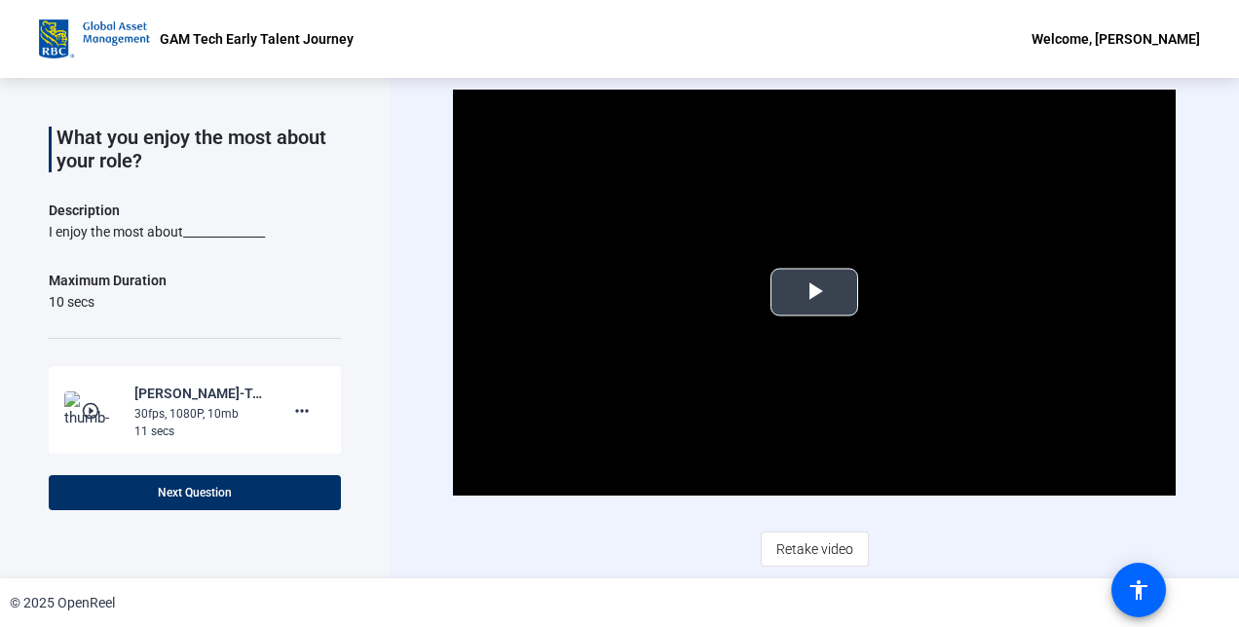
click at [814, 292] on span "Video Player" at bounding box center [814, 292] width 0 height 0
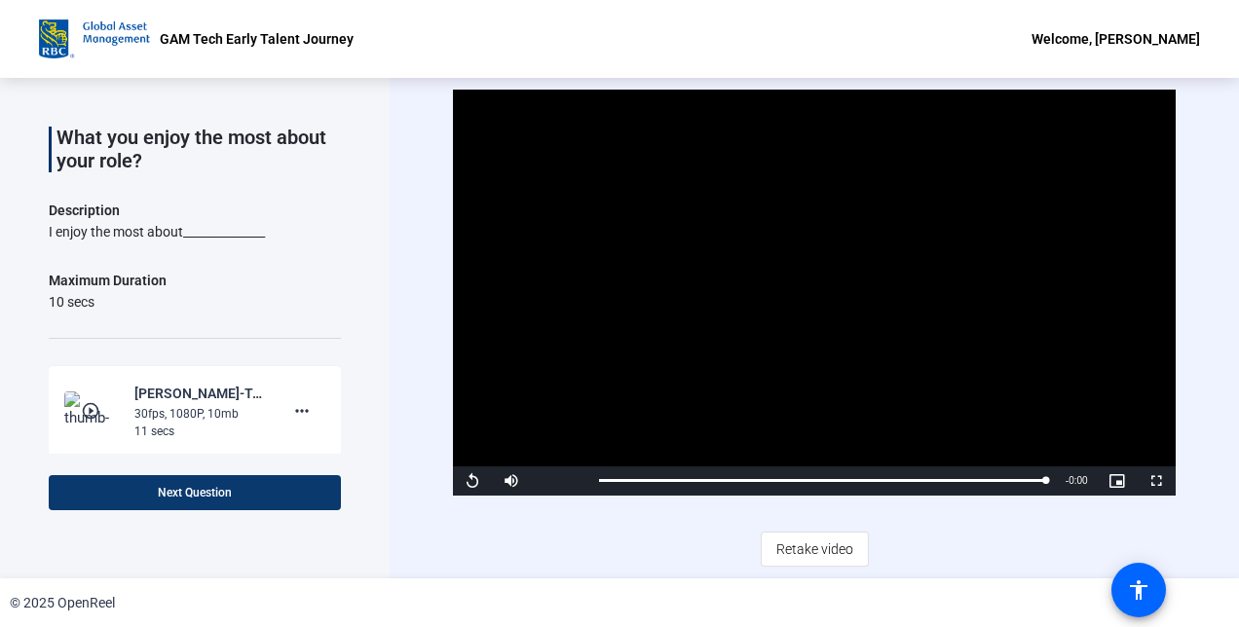
click at [284, 497] on span at bounding box center [195, 492] width 292 height 47
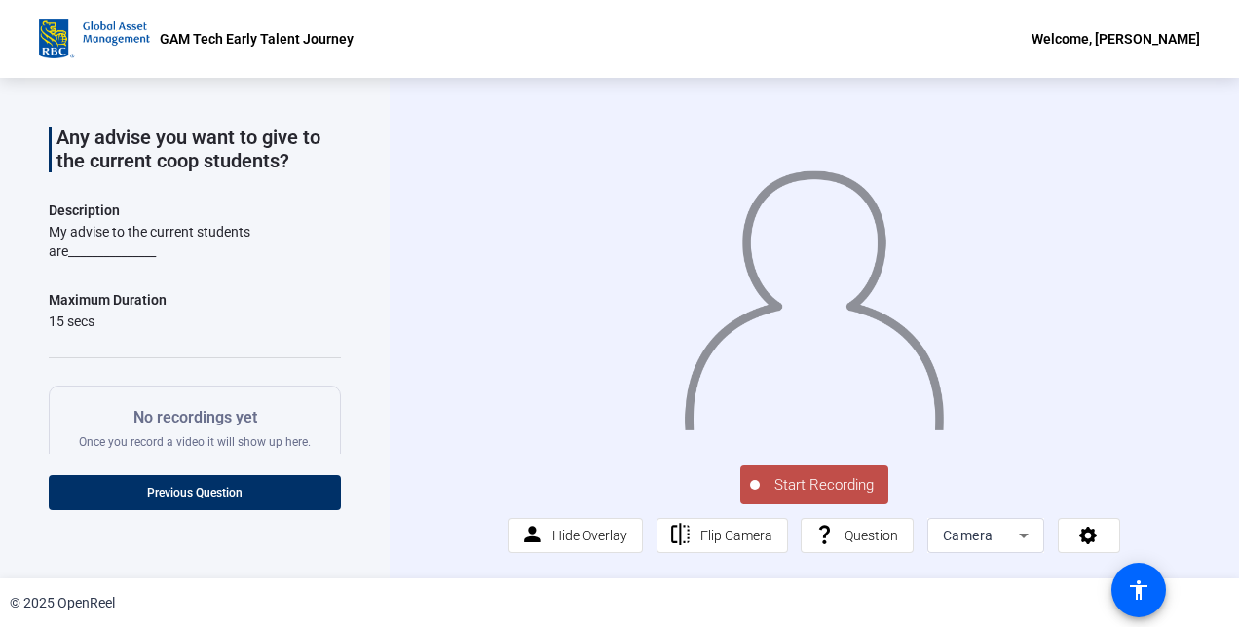
click at [771, 497] on span "Start Recording" at bounding box center [824, 485] width 129 height 22
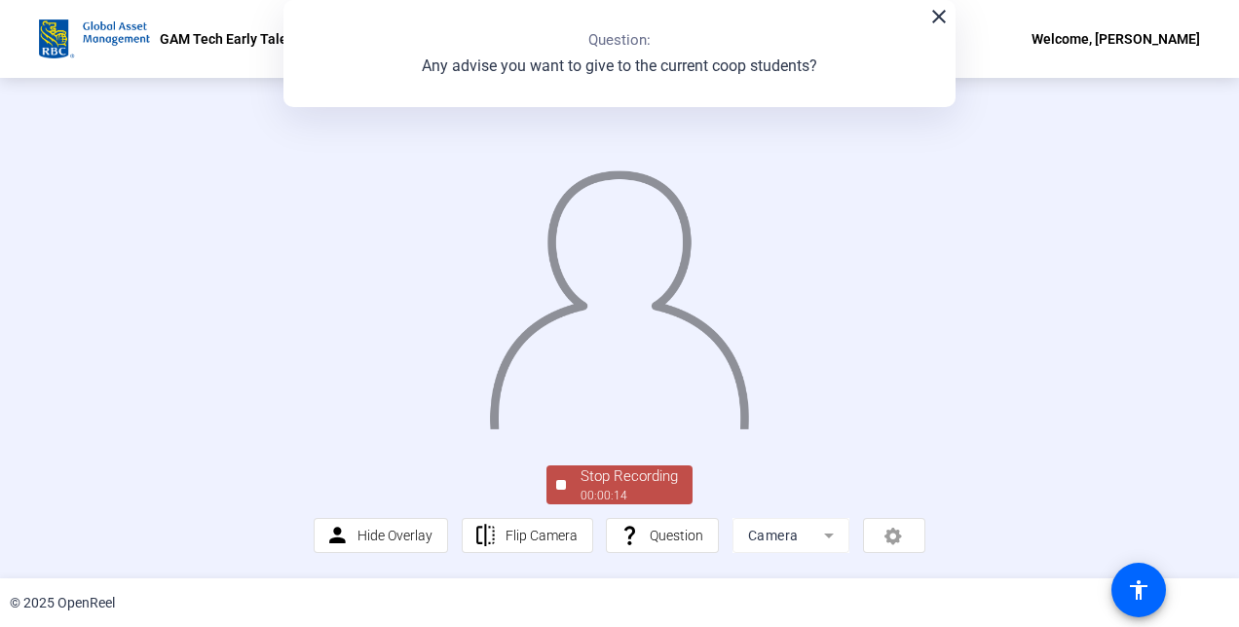
scroll to position [0, 0]
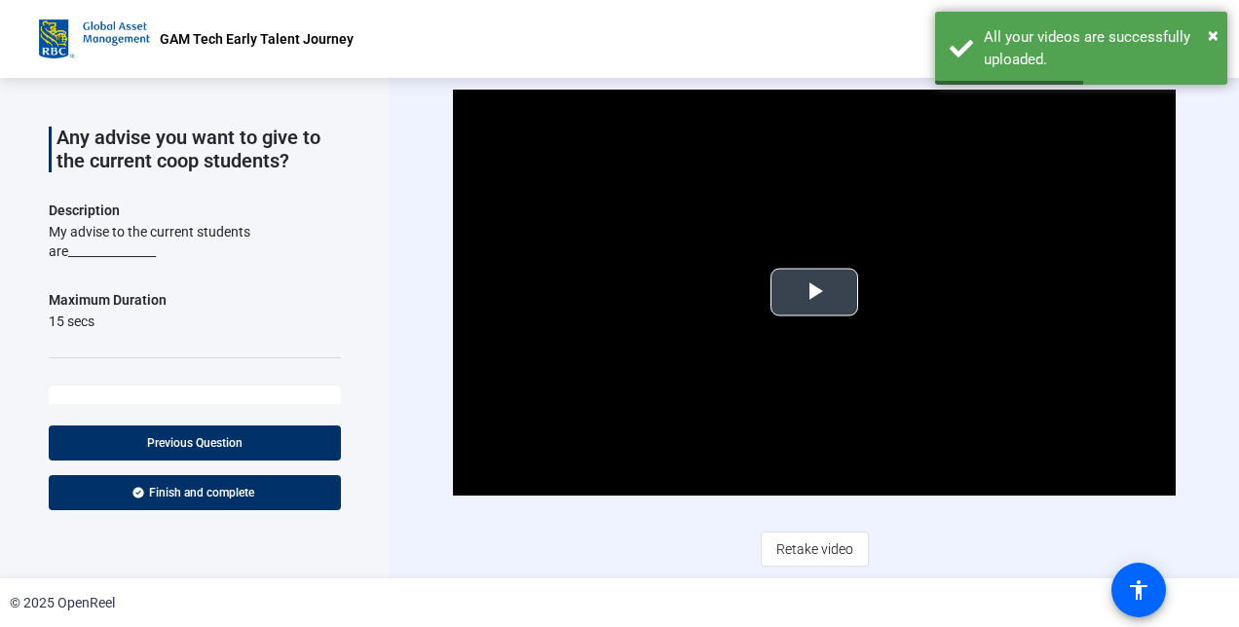
click at [814, 292] on span "Video Player" at bounding box center [814, 292] width 0 height 0
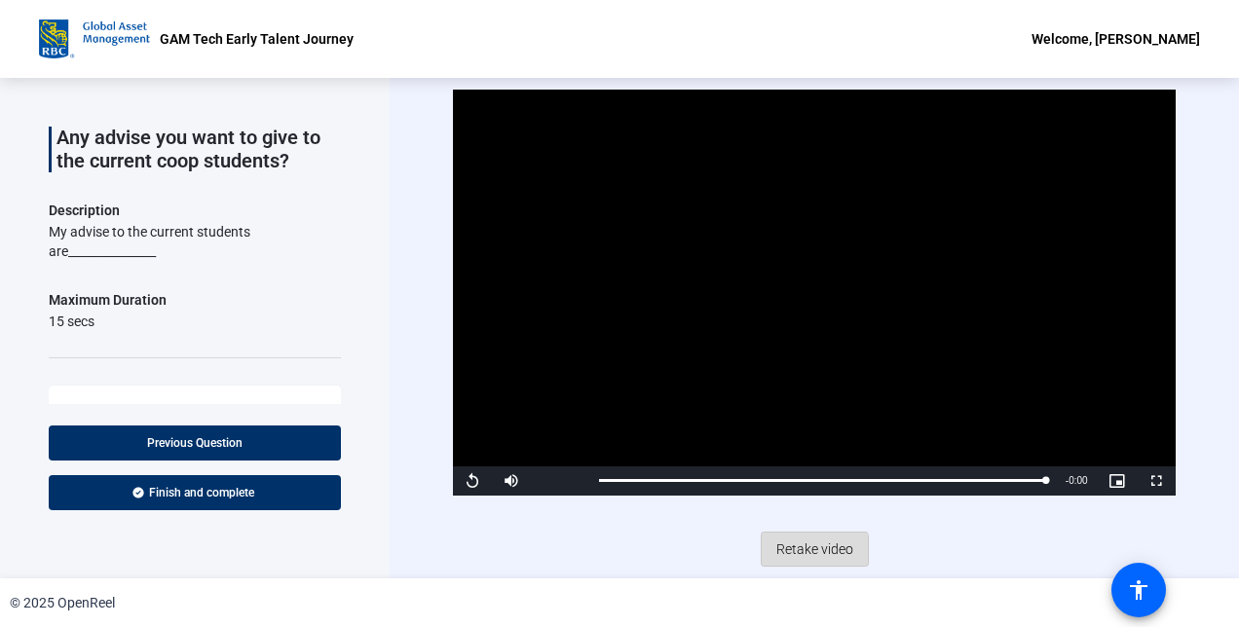
click at [786, 562] on span "Retake video" at bounding box center [814, 549] width 77 height 37
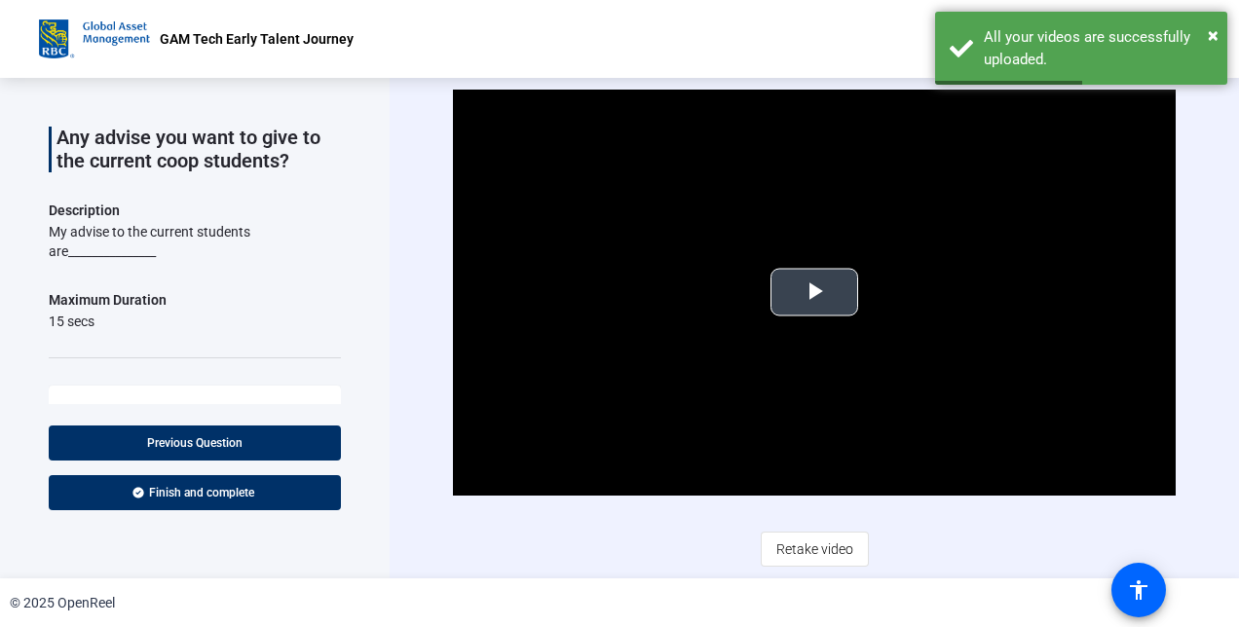
click at [826, 334] on video "Video Player" at bounding box center [814, 293] width 722 height 406
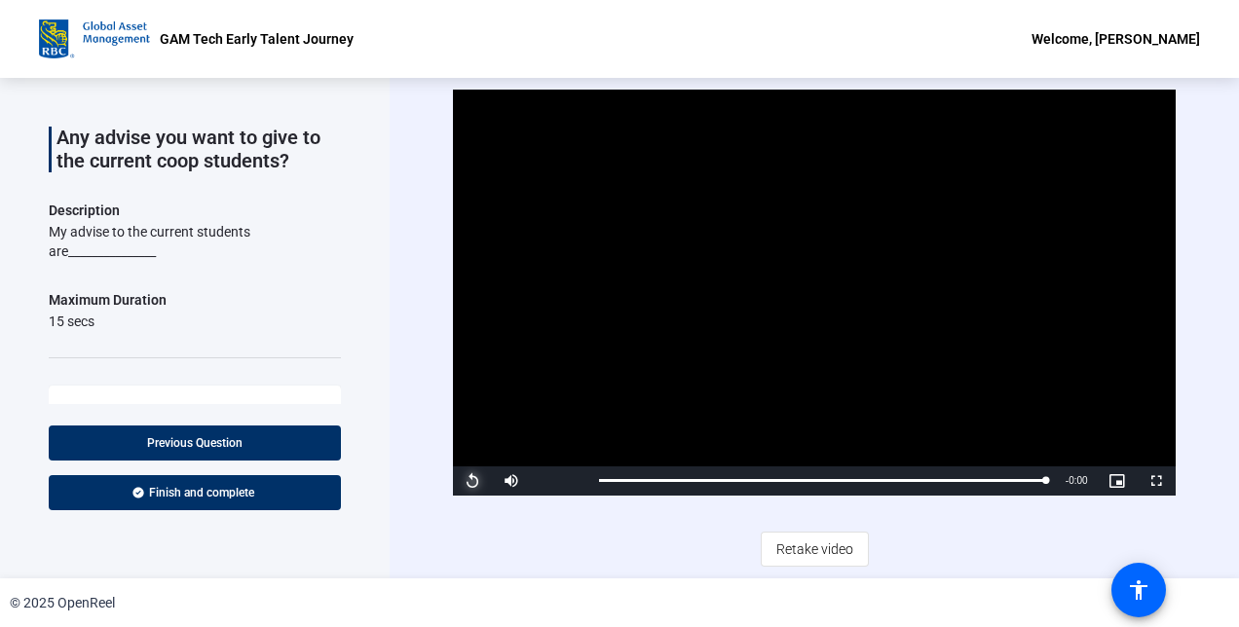
click at [475, 481] on span "Video Player" at bounding box center [472, 481] width 39 height 0
click at [961, 487] on div "Loaded : 100.00% 0:12 0:02" at bounding box center [822, 481] width 466 height 29
click at [818, 547] on span "Retake video" at bounding box center [814, 549] width 77 height 37
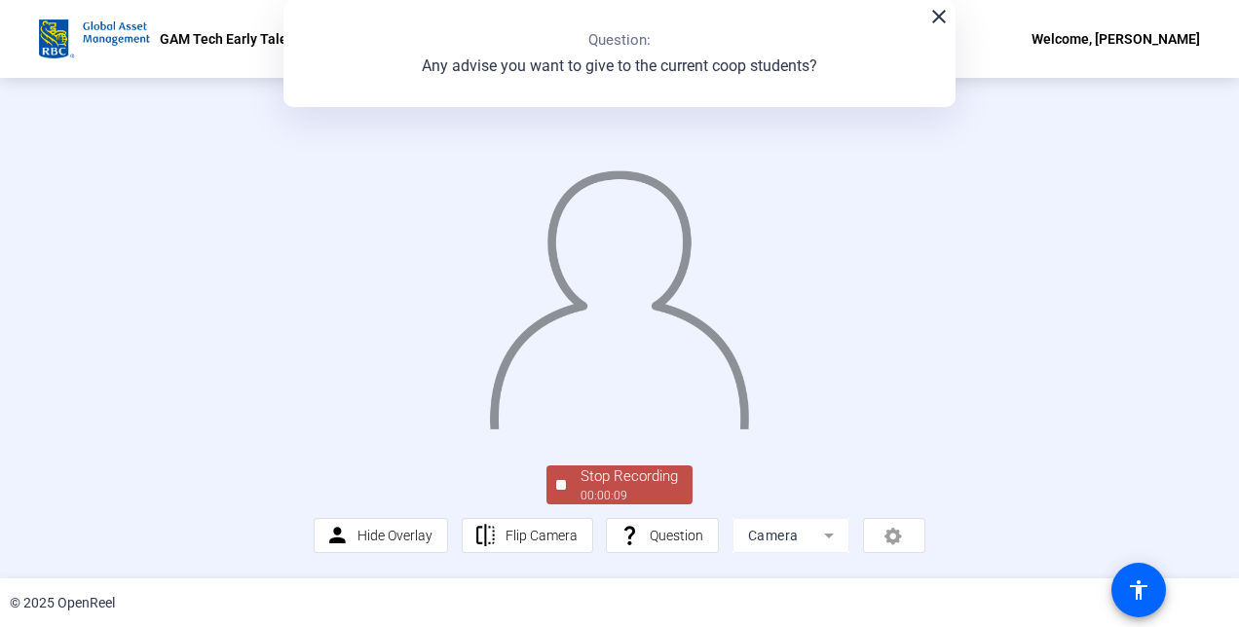
scroll to position [118, 0]
click at [616, 495] on div "00:00:11" at bounding box center [628, 496] width 97 height 18
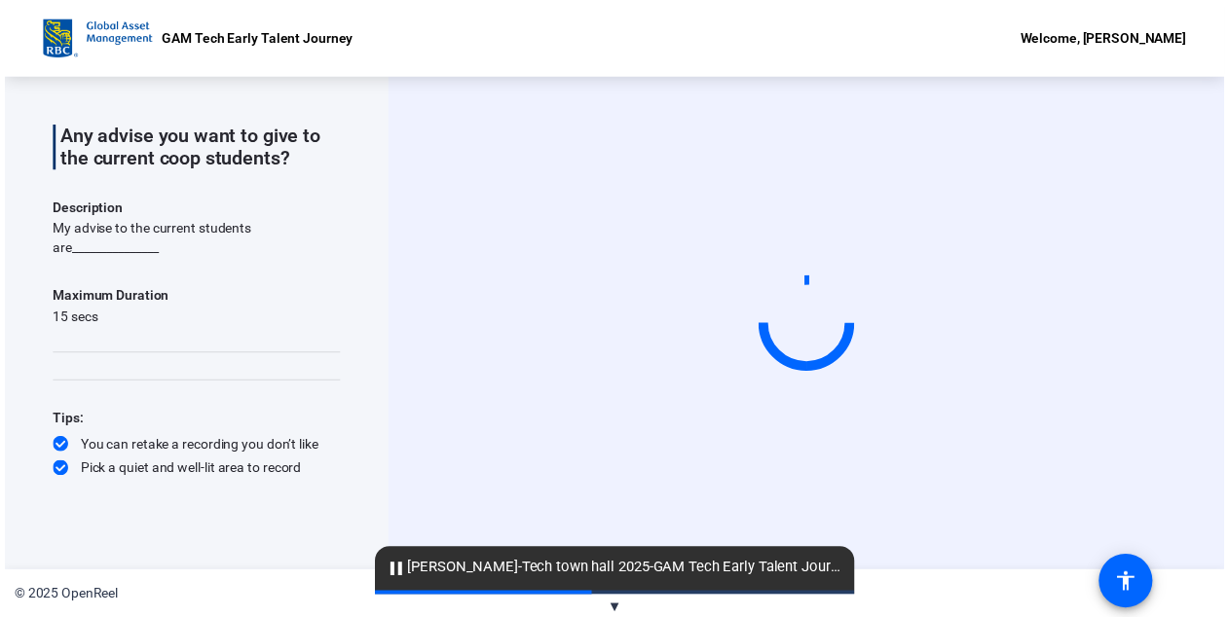
scroll to position [107, 0]
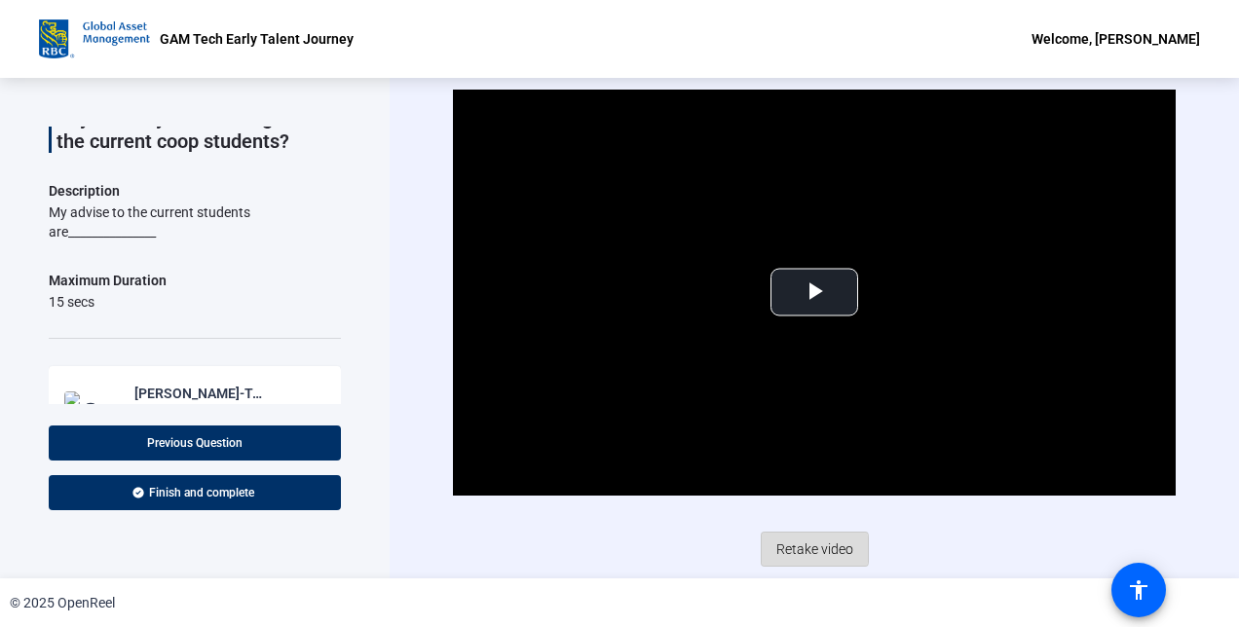
click at [792, 549] on span "Retake video" at bounding box center [814, 549] width 77 height 37
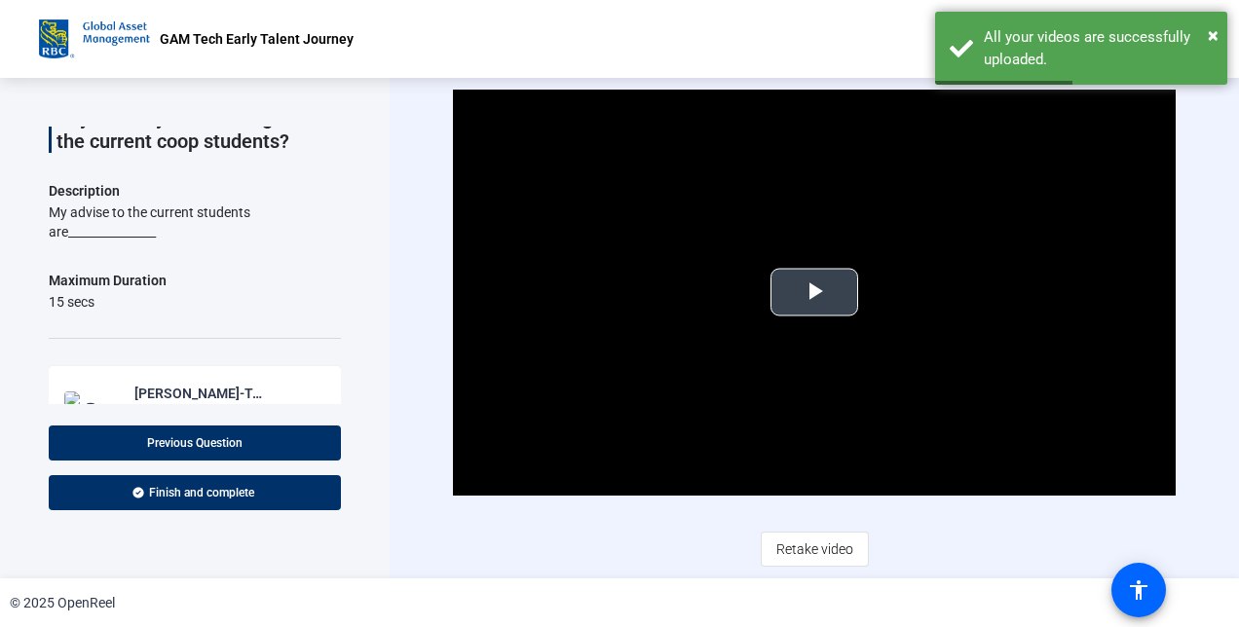
click at [814, 292] on span "Video Player" at bounding box center [814, 292] width 0 height 0
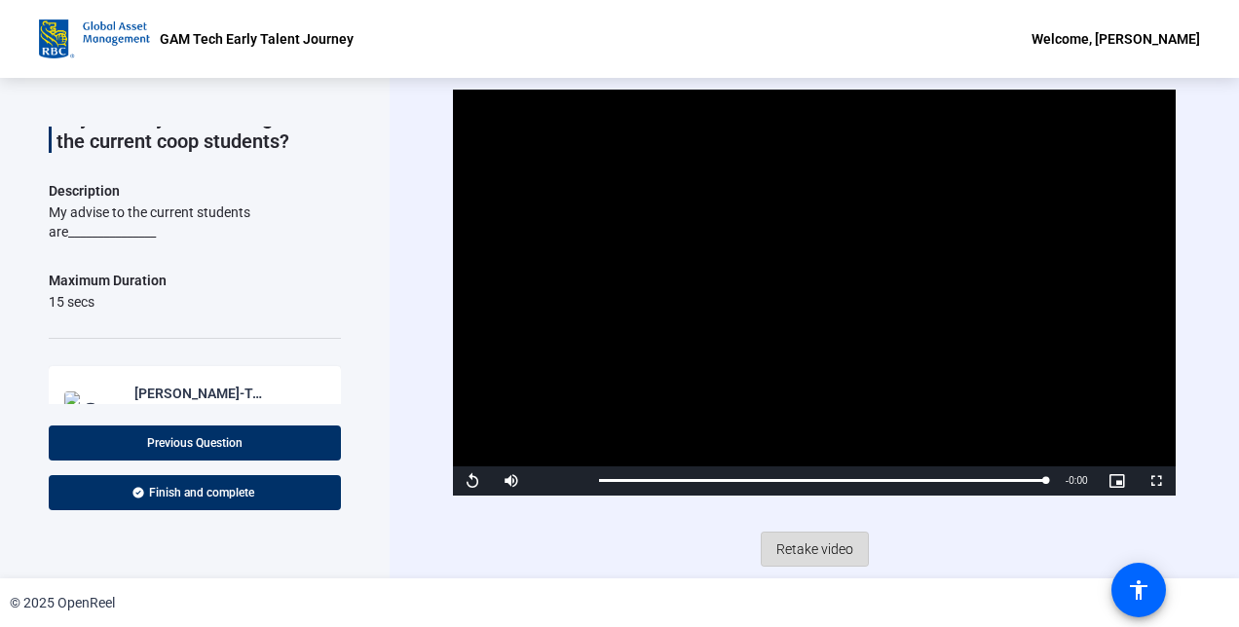
click at [825, 547] on span "Retake video" at bounding box center [814, 549] width 77 height 37
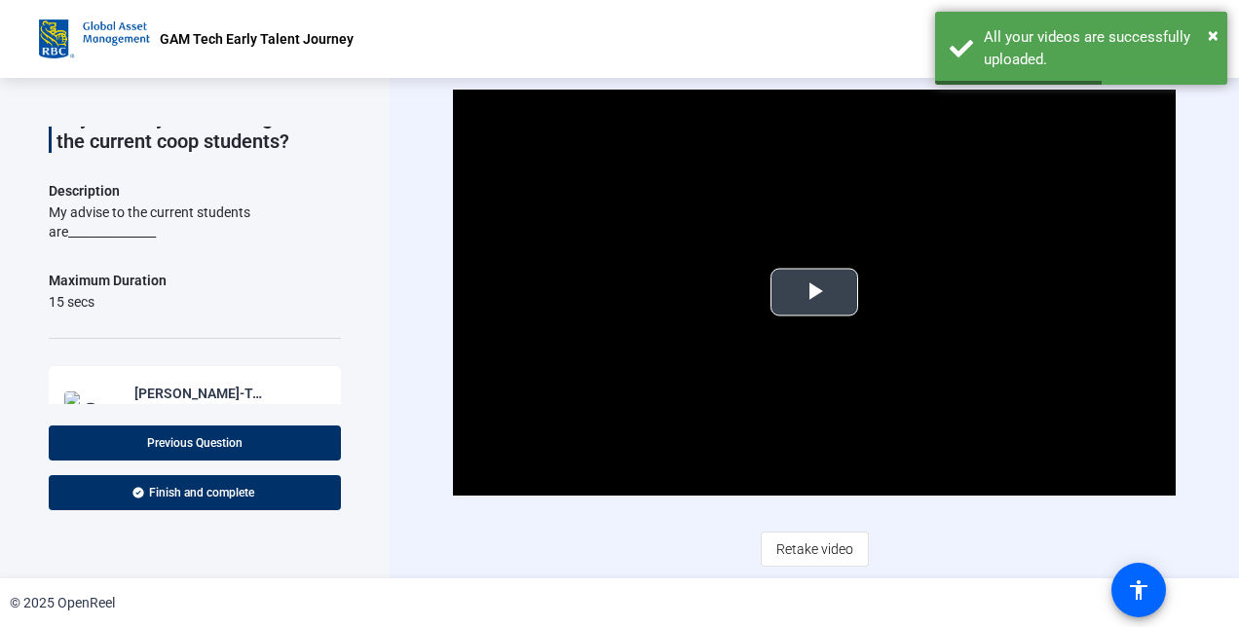
click at [852, 317] on video "Video Player" at bounding box center [814, 293] width 722 height 406
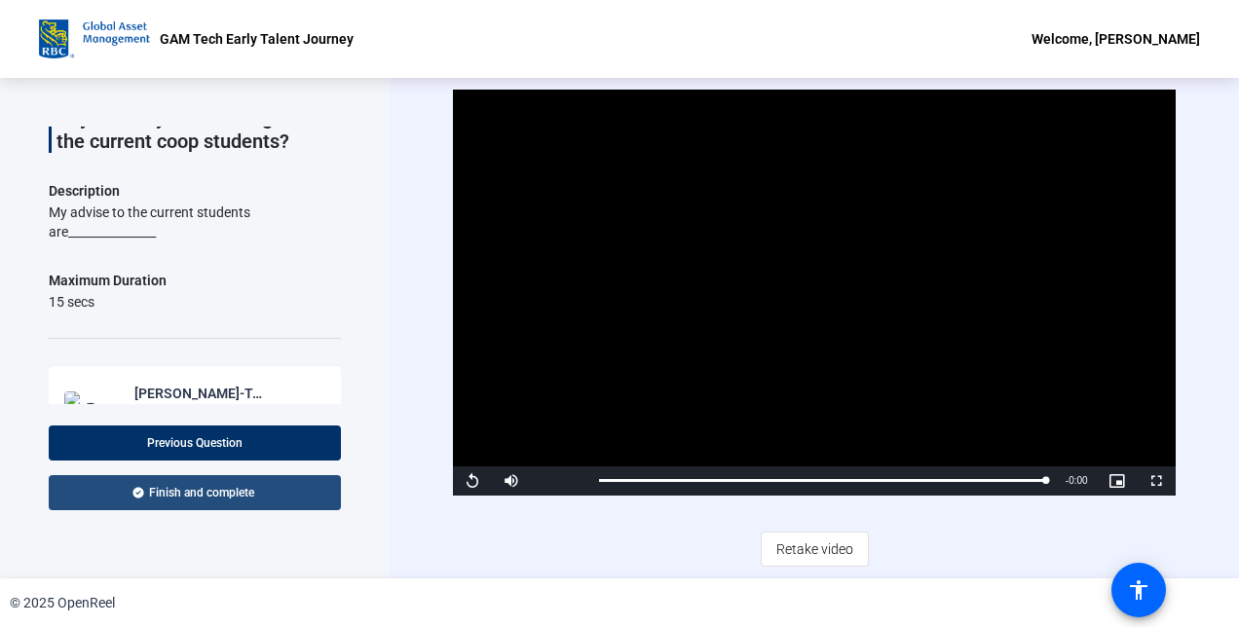
click at [197, 484] on span at bounding box center [195, 492] width 292 height 47
